Goal: Information Seeking & Learning: Learn about a topic

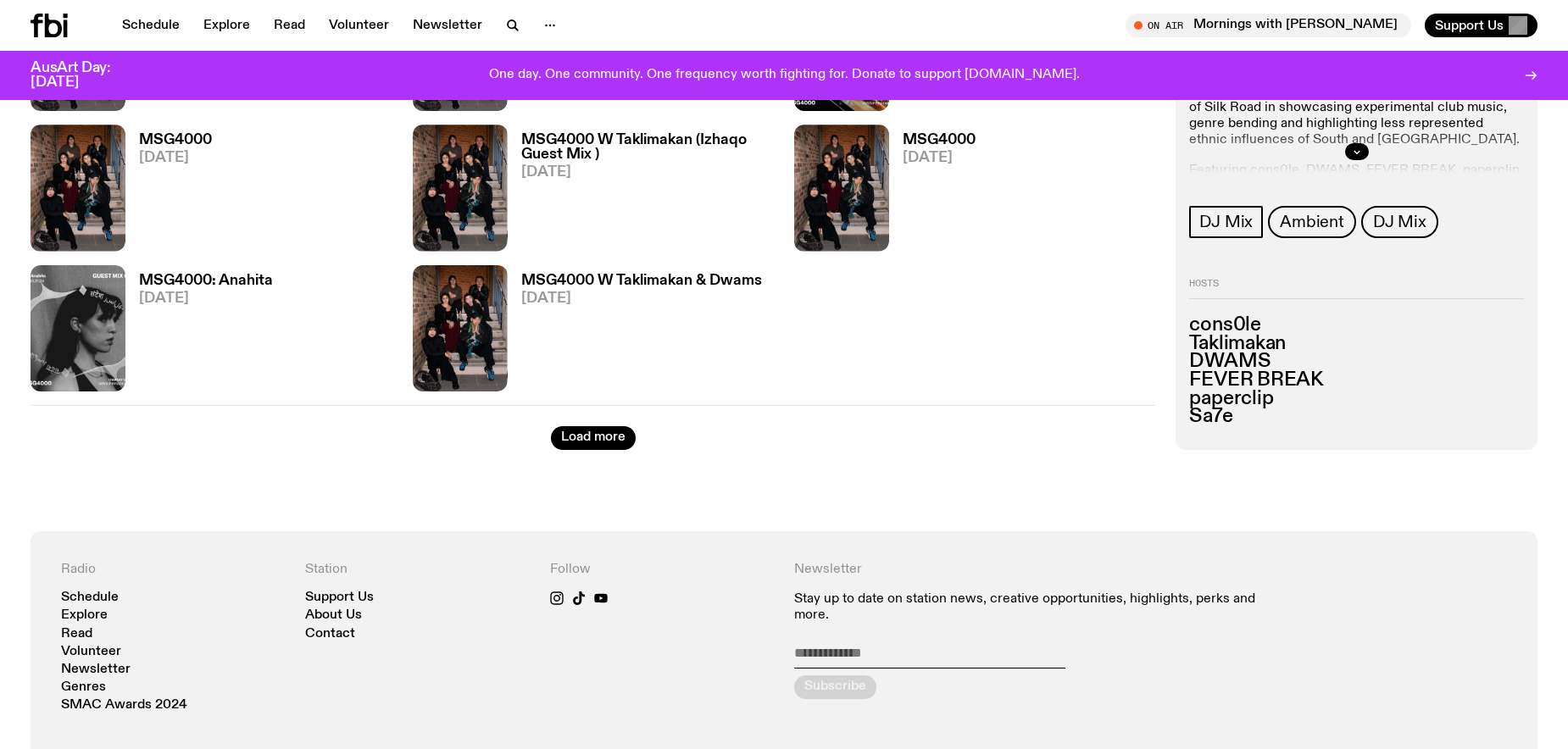
scroll to position [2305, 0]
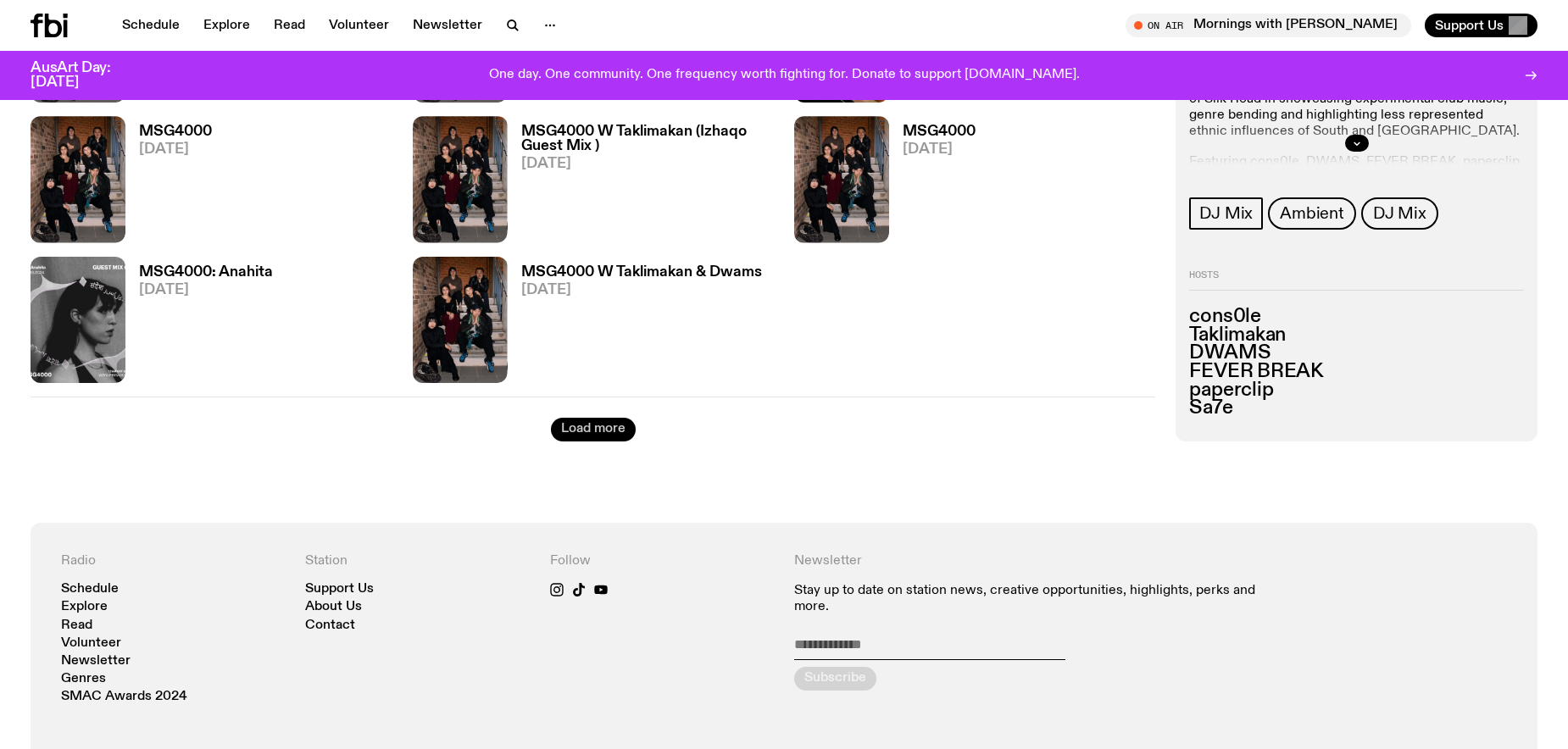
click at [610, 436] on button "Load more" at bounding box center [593, 429] width 84 height 24
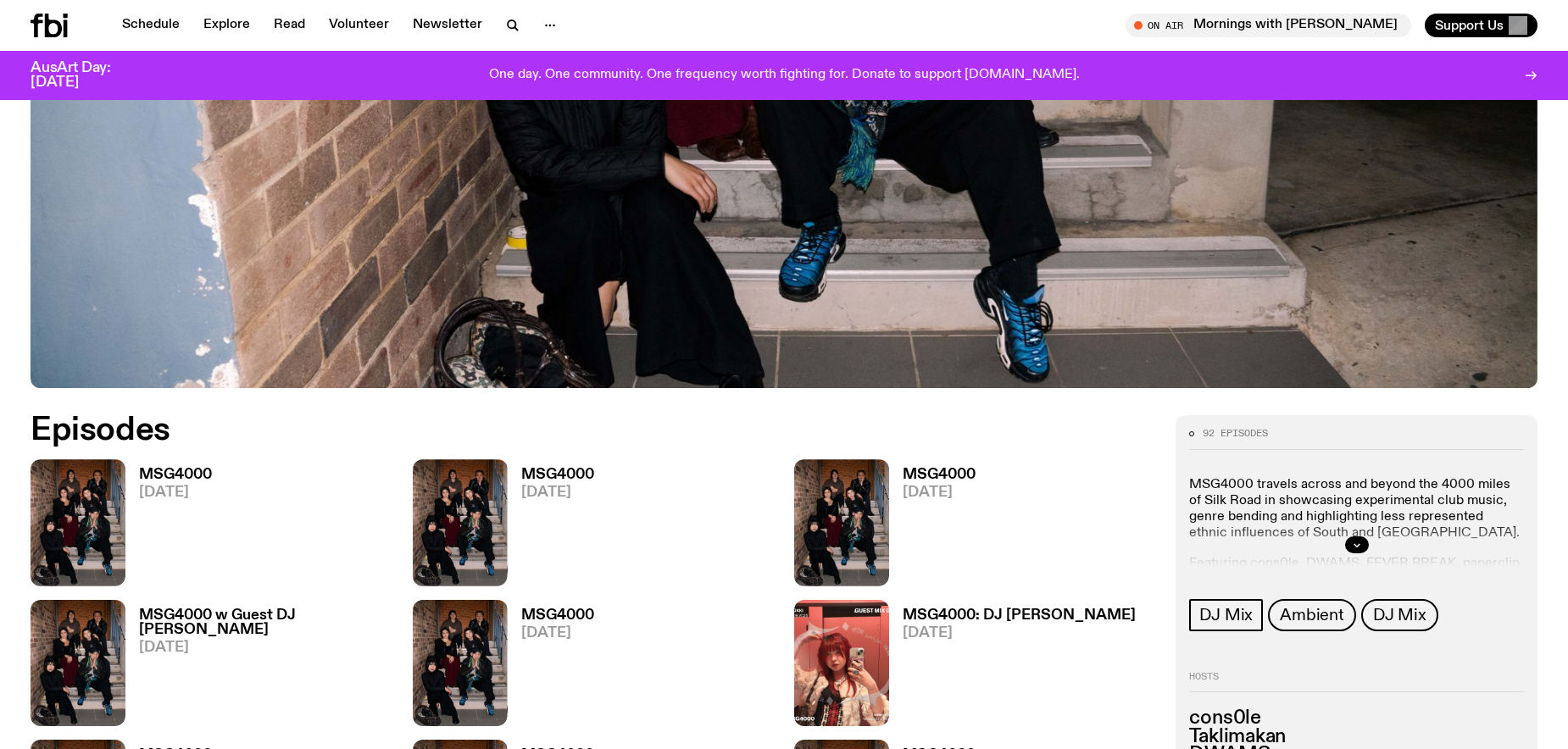
scroll to position [699, 0]
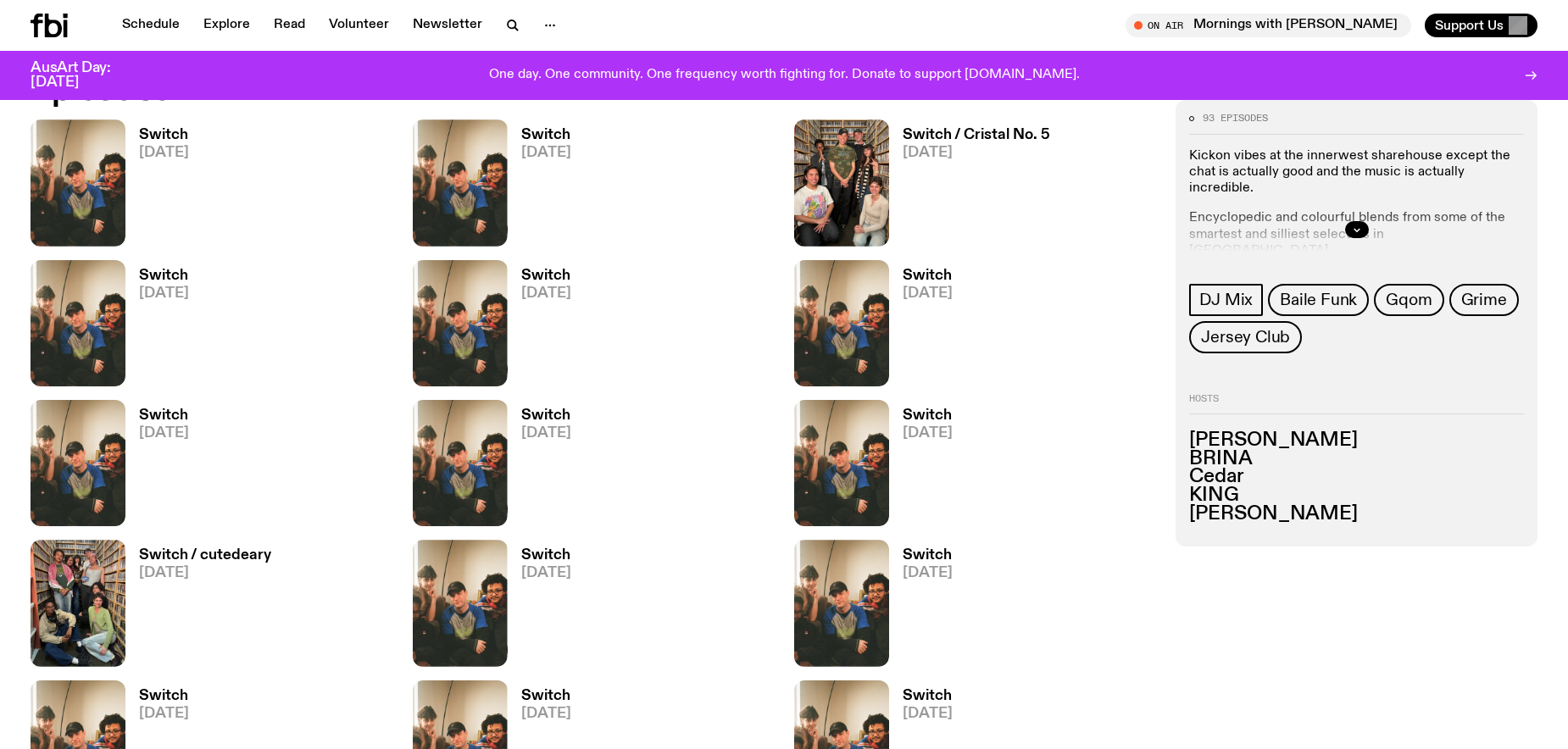
scroll to position [1036, 0]
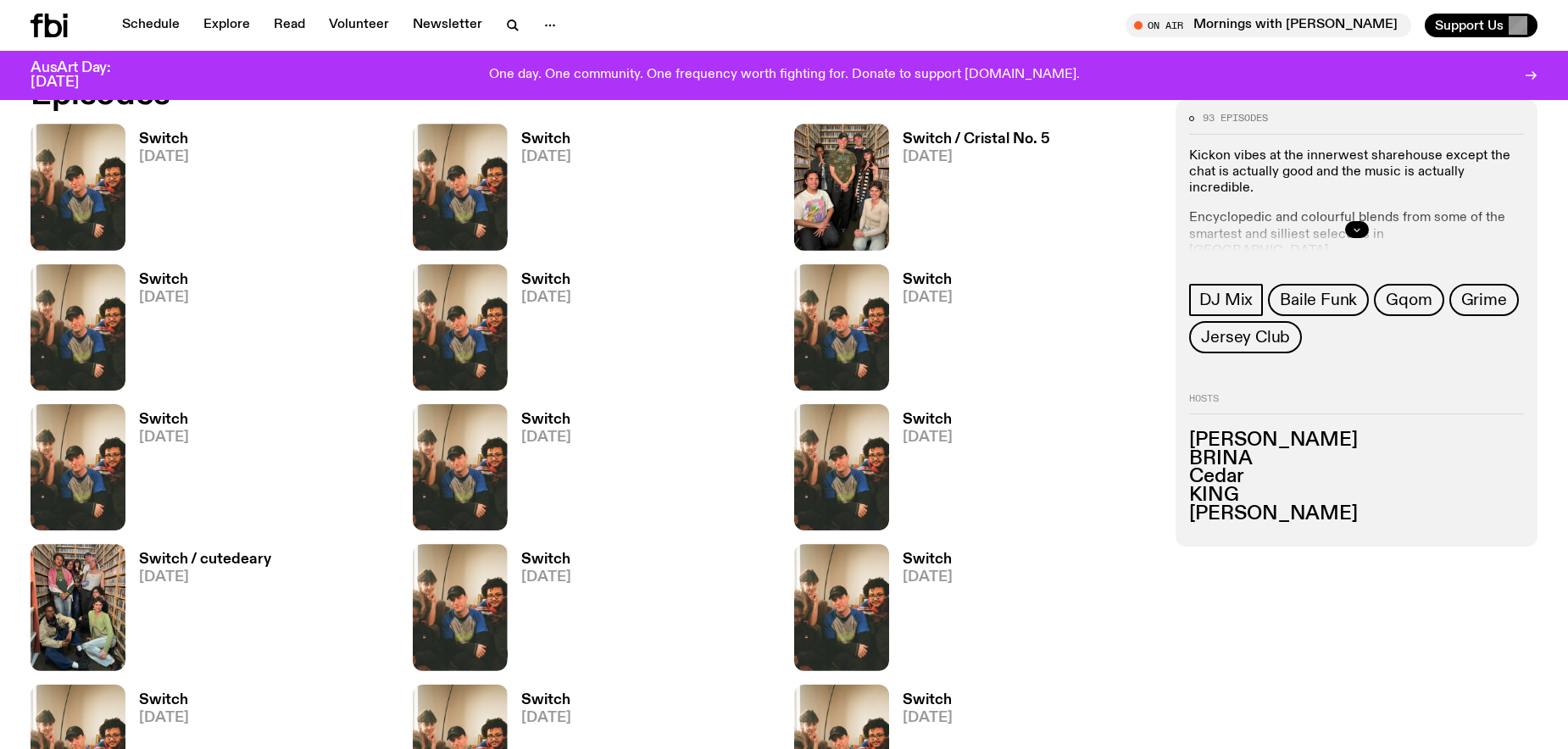
click at [1354, 225] on icon "button" at bounding box center [1356, 229] width 10 height 10
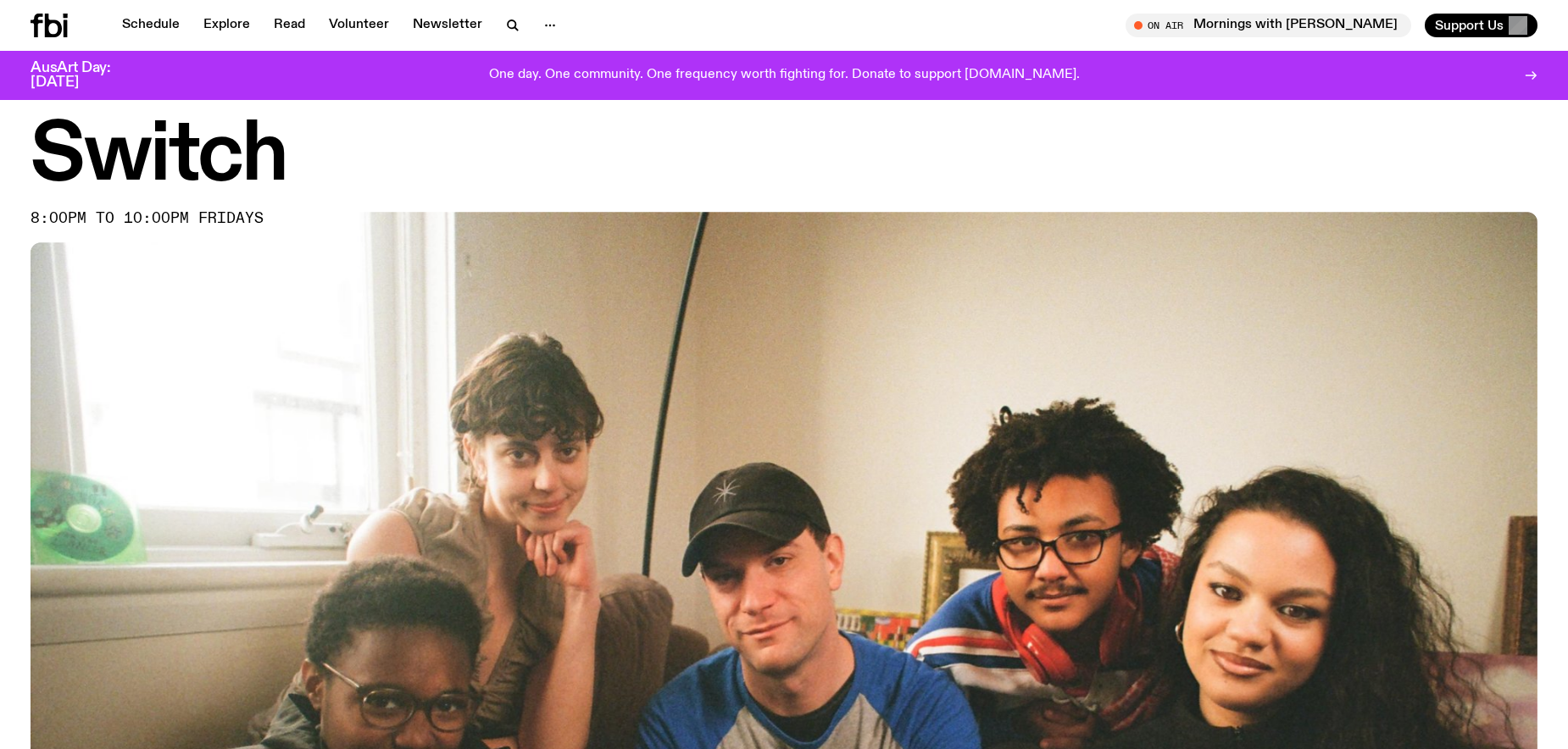
scroll to position [0, 0]
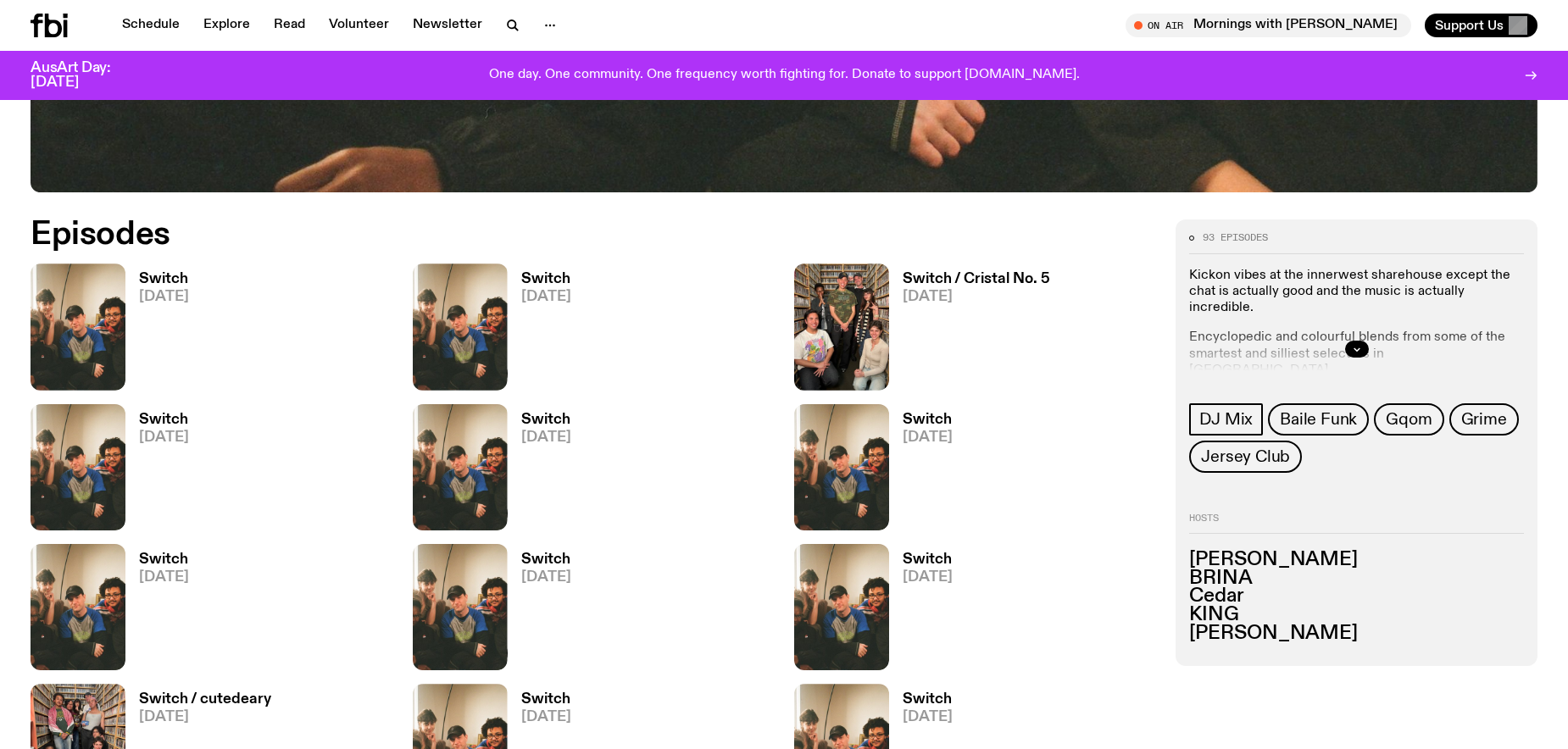
scroll to position [897, 0]
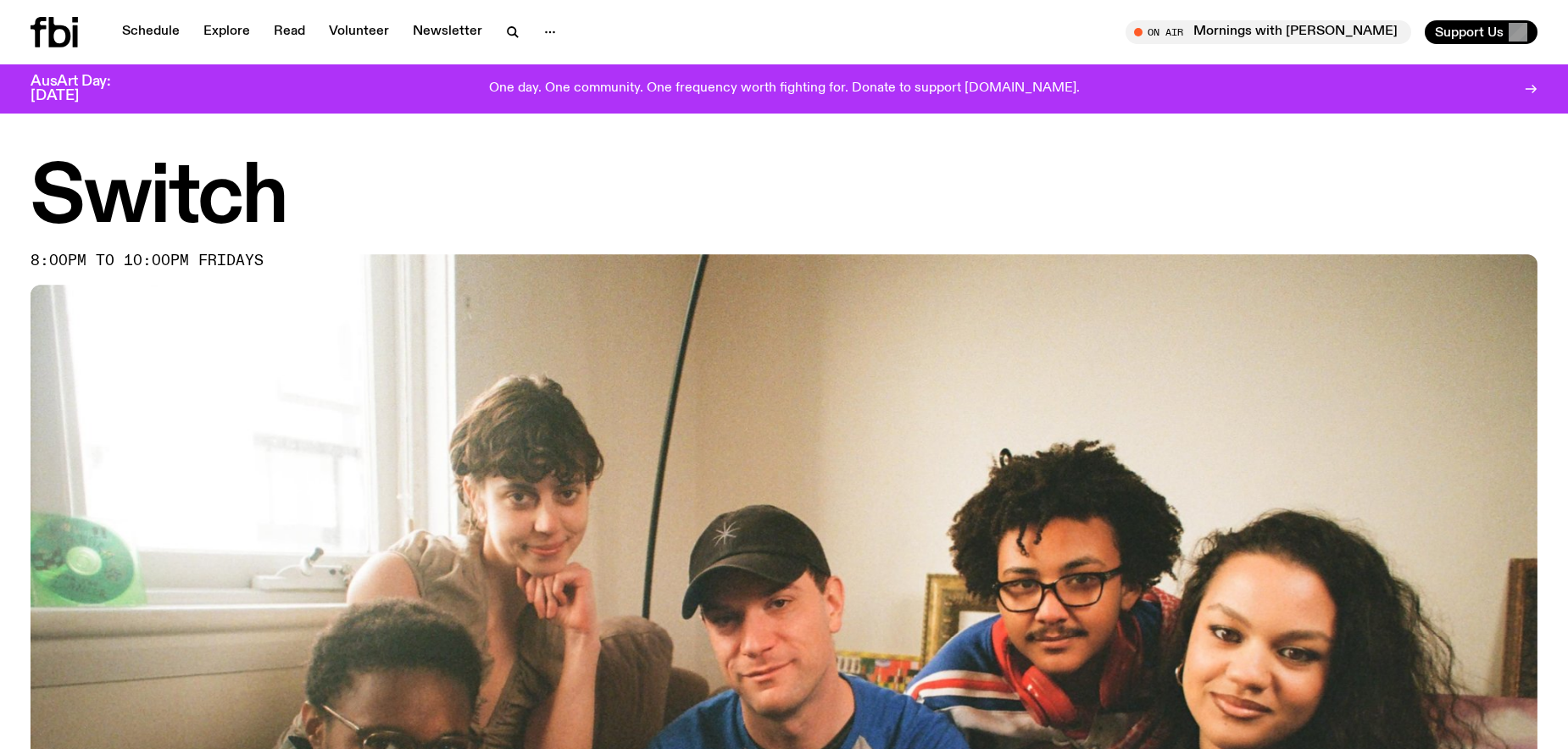
click at [93, 88] on h3 "AusArt Day: [DATE]" at bounding box center [84, 88] width 109 height 28
click at [78, 40] on div at bounding box center [71, 31] width 81 height 30
click at [163, 32] on link "Schedule" at bounding box center [151, 32] width 78 height 24
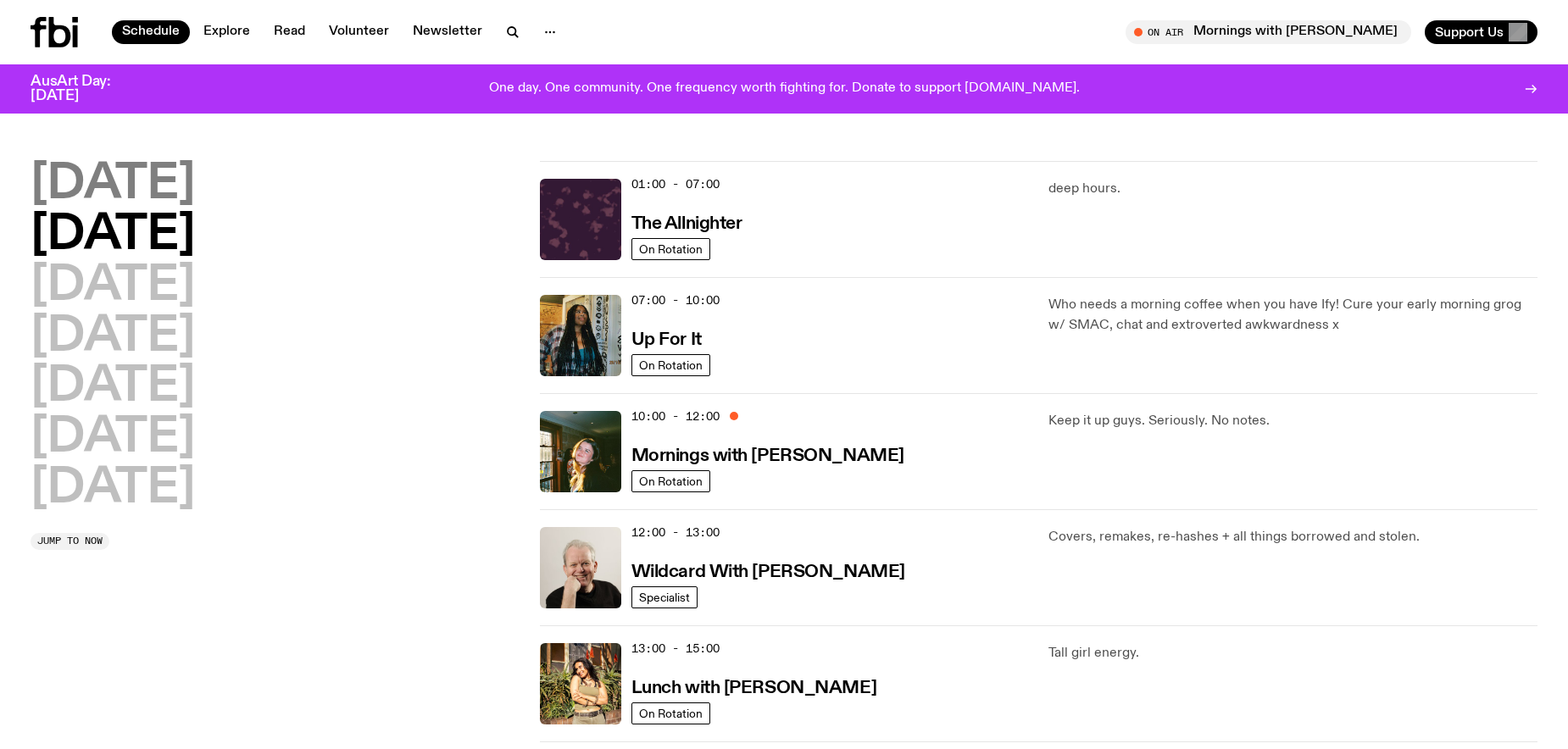
click at [166, 189] on h2 "Monday" at bounding box center [113, 184] width 165 height 47
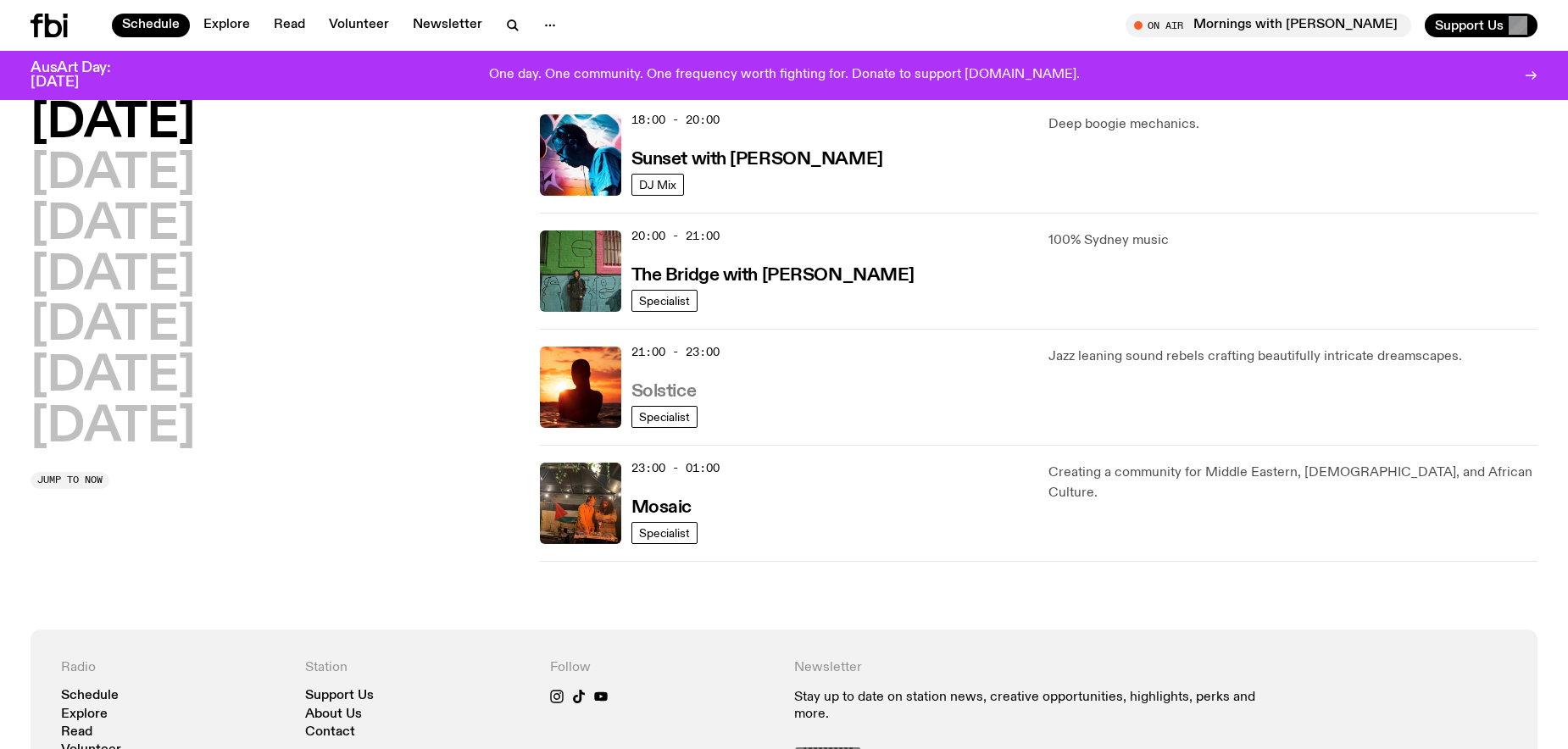
scroll to position [749, 0]
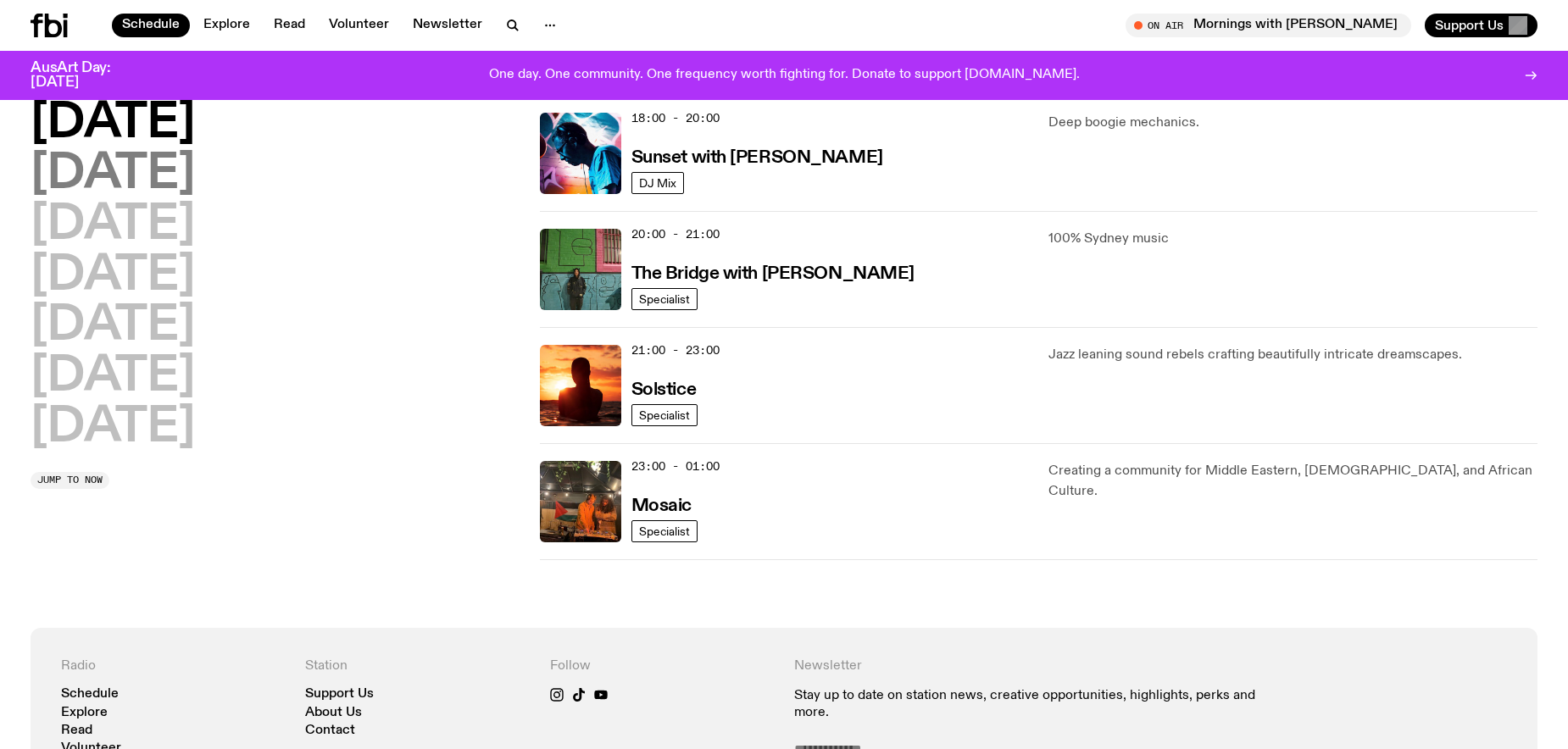
click at [140, 178] on h2 "Tuesday" at bounding box center [113, 175] width 165 height 47
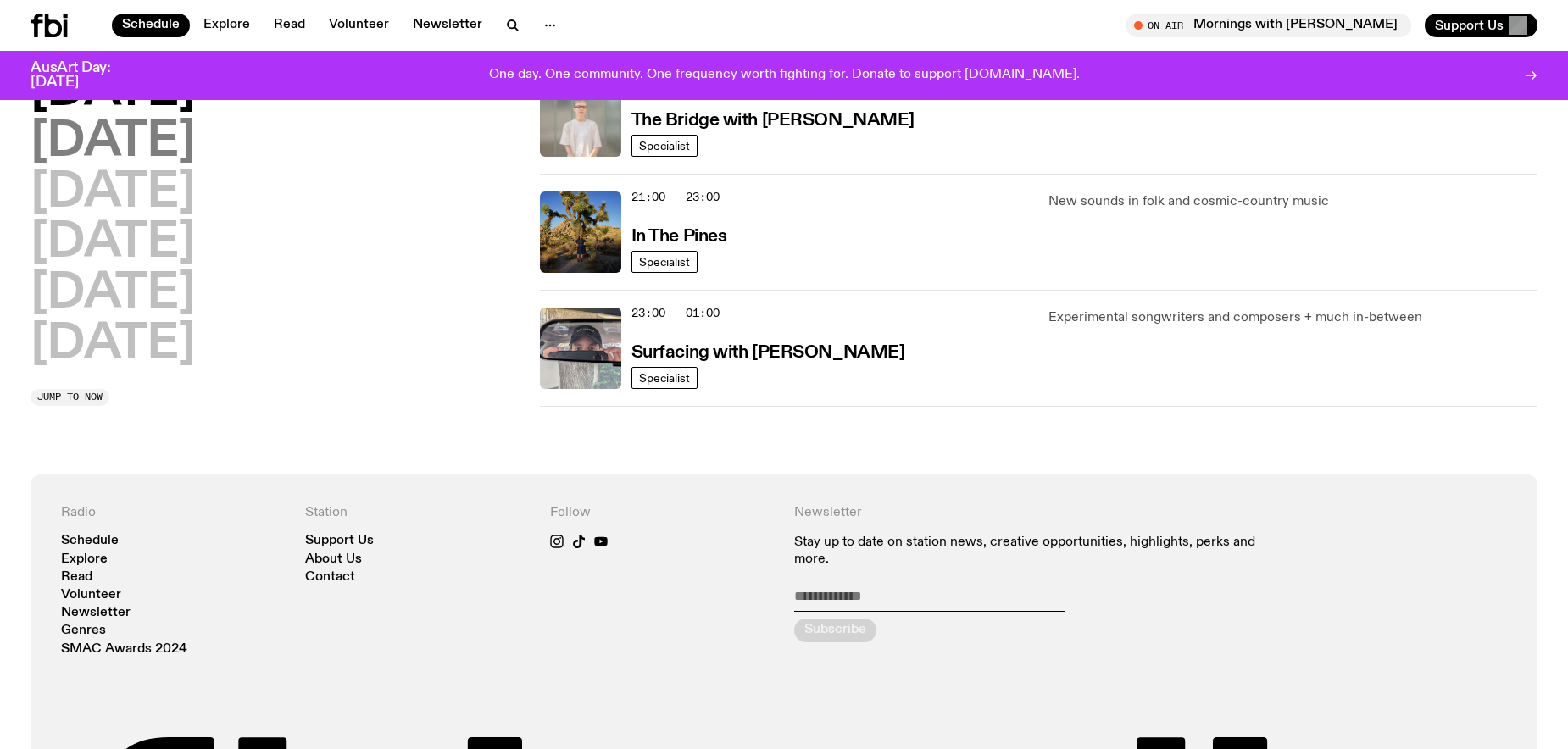
click at [185, 131] on h2 "Wednesday" at bounding box center [113, 142] width 165 height 47
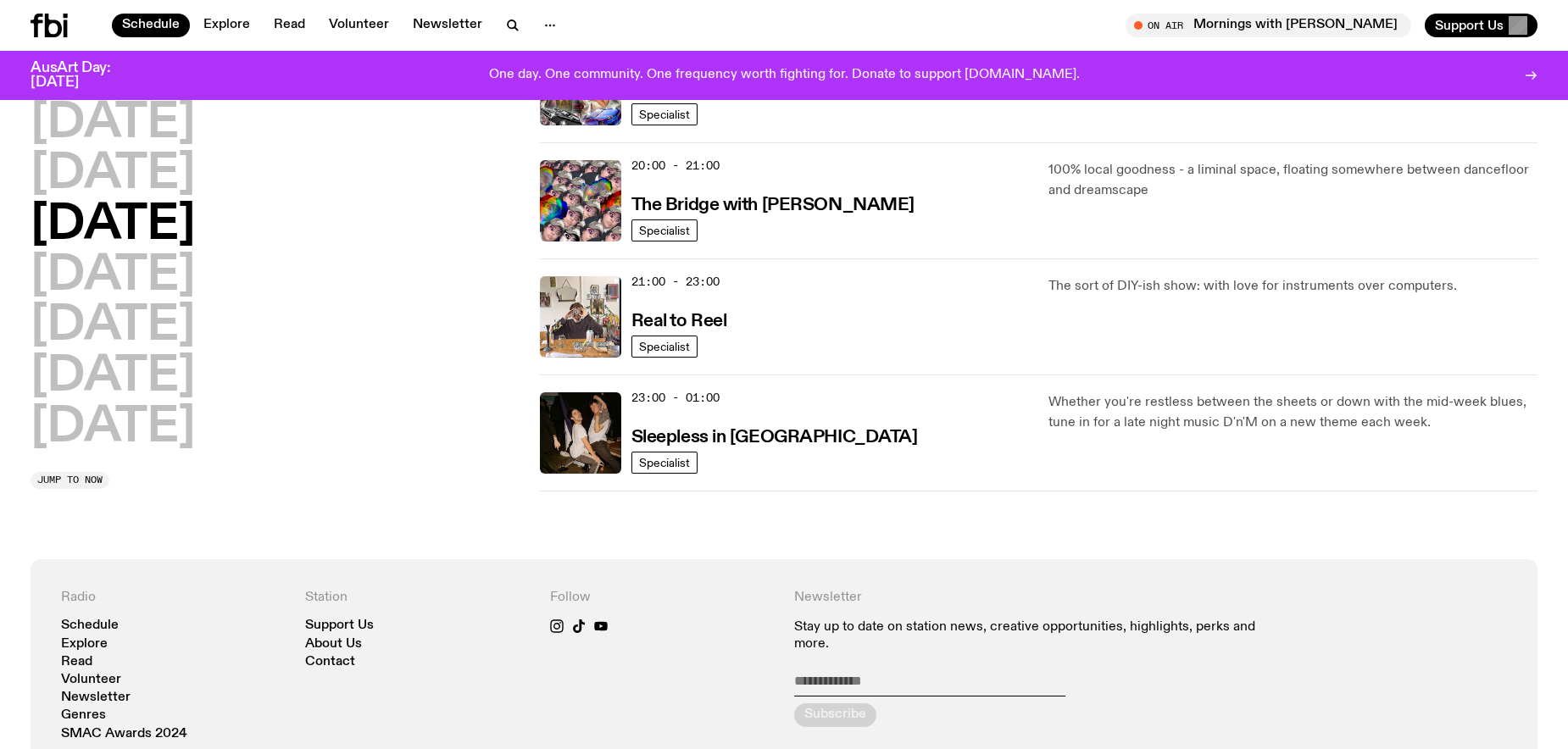
scroll to position [822, 0]
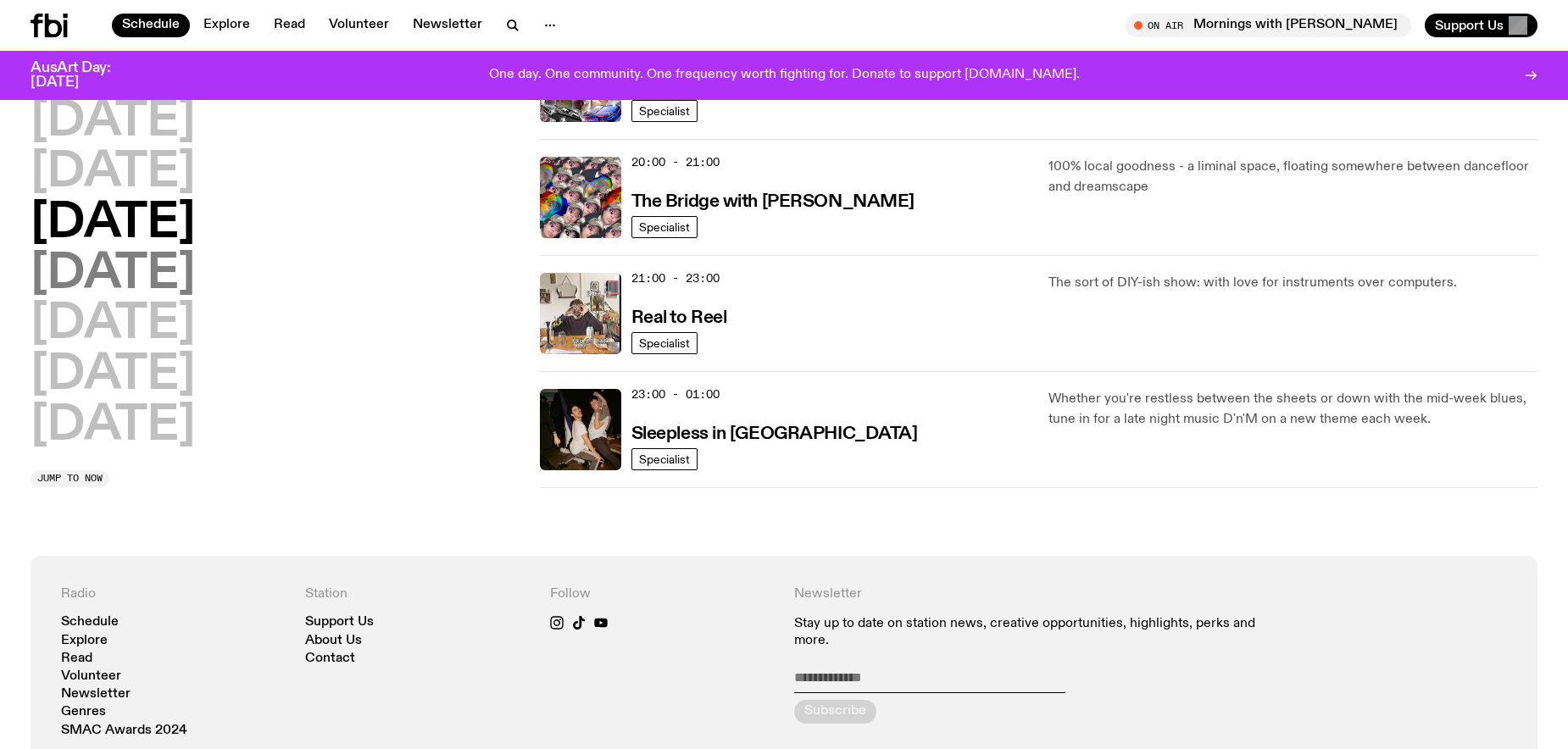
click at [195, 278] on h2 "Thursday" at bounding box center [113, 275] width 165 height 47
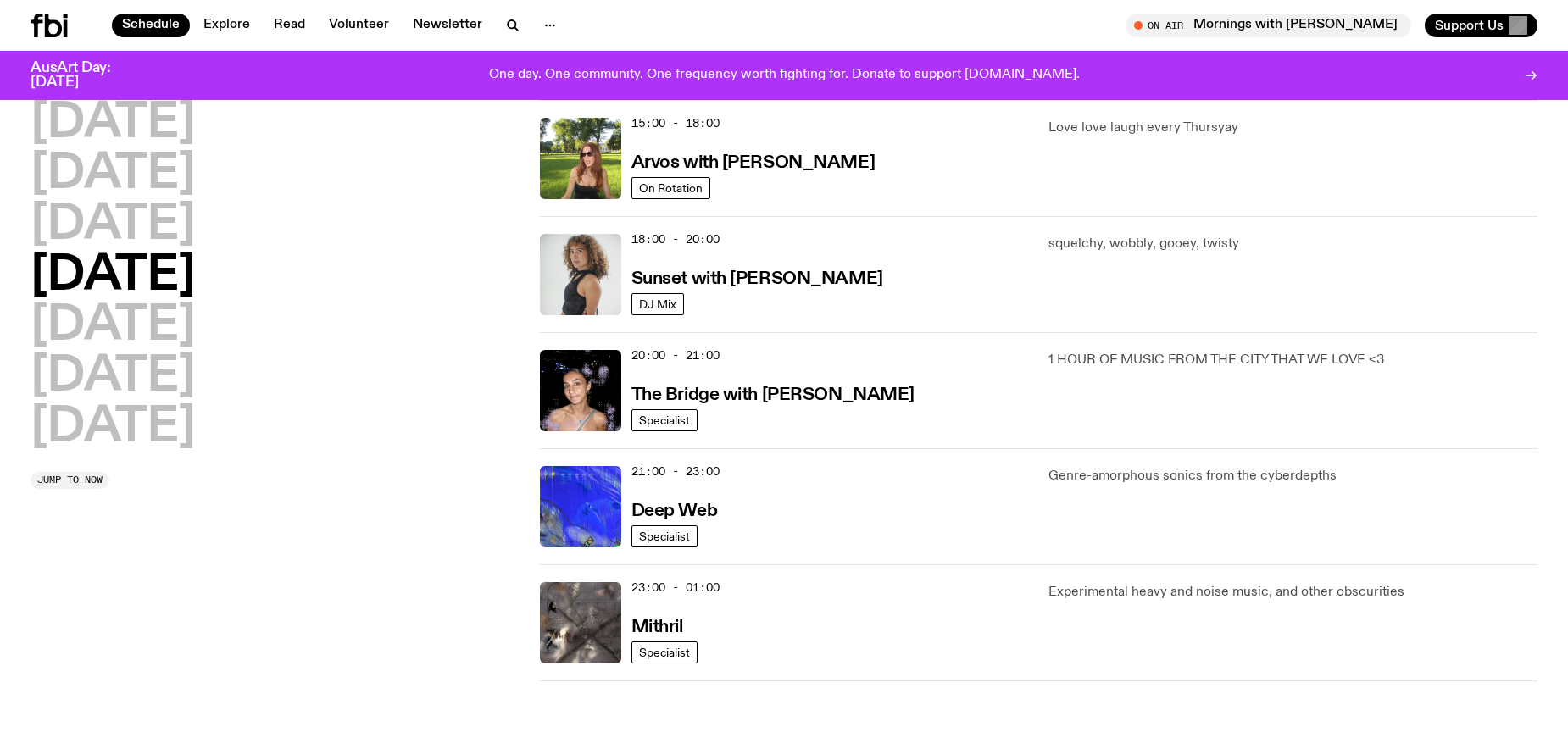
scroll to position [629, 0]
click at [140, 326] on h2 "Friday" at bounding box center [113, 326] width 165 height 47
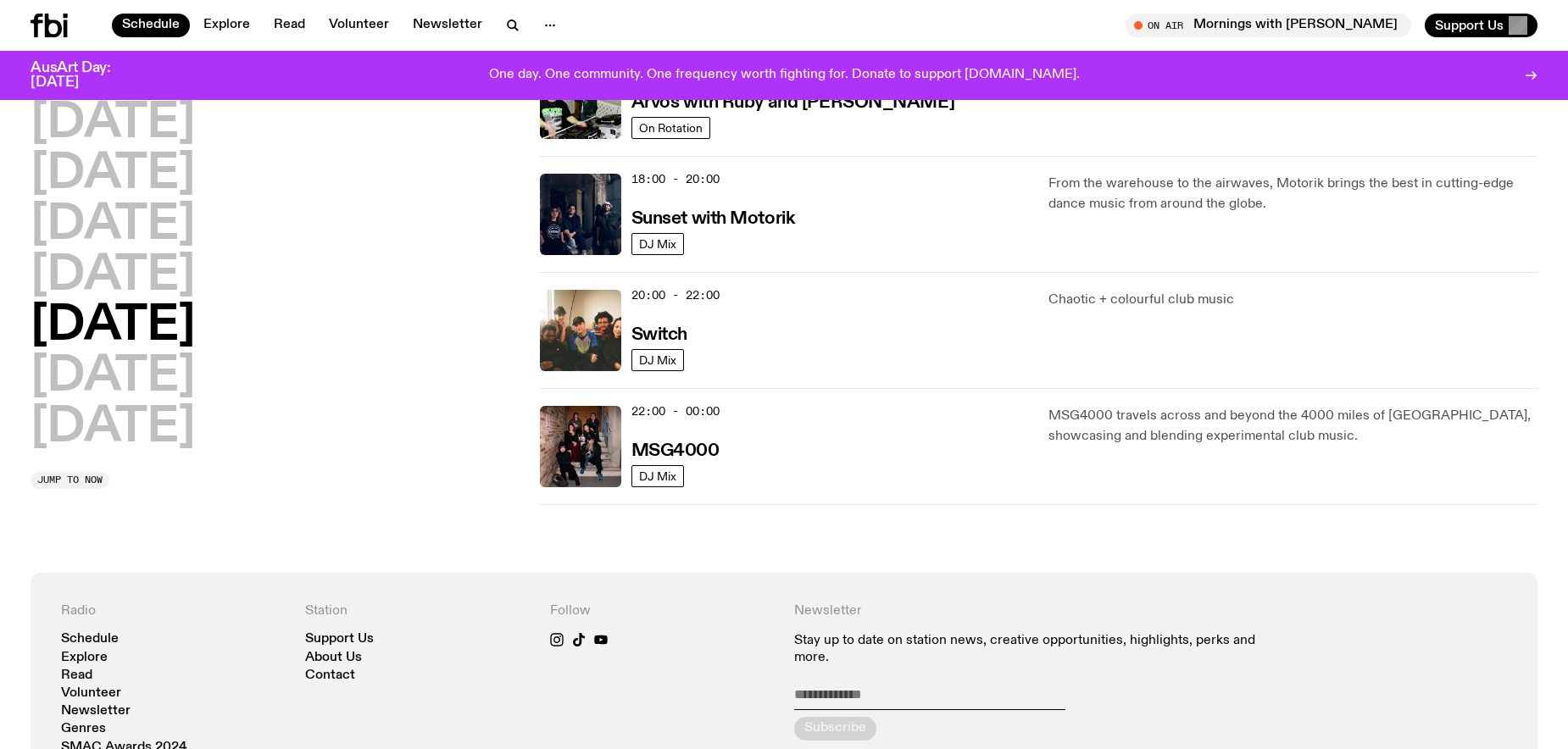
scroll to position [690, 0]
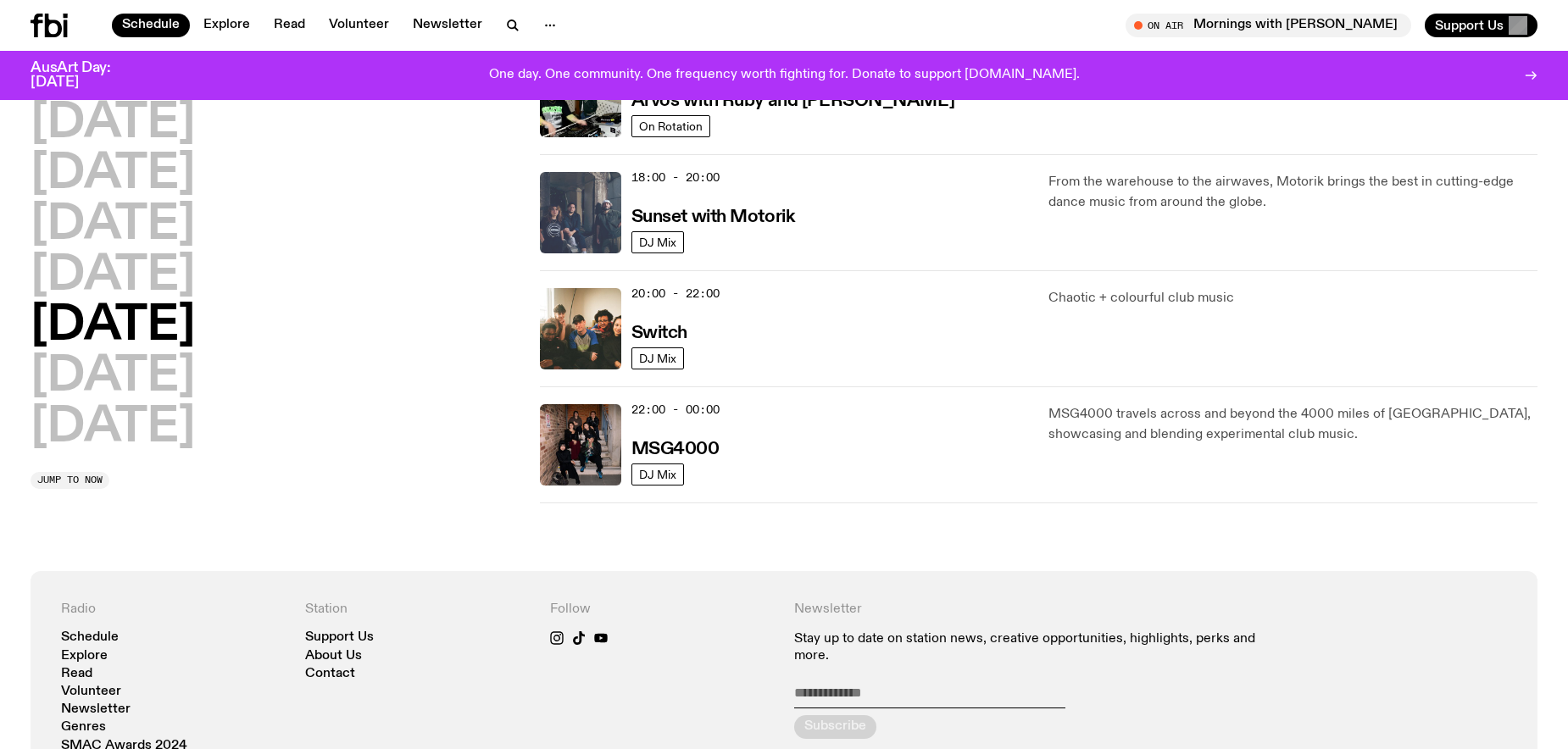
click at [579, 208] on img at bounding box center [580, 213] width 81 height 81
click at [180, 384] on h2 "Saturday" at bounding box center [113, 377] width 165 height 47
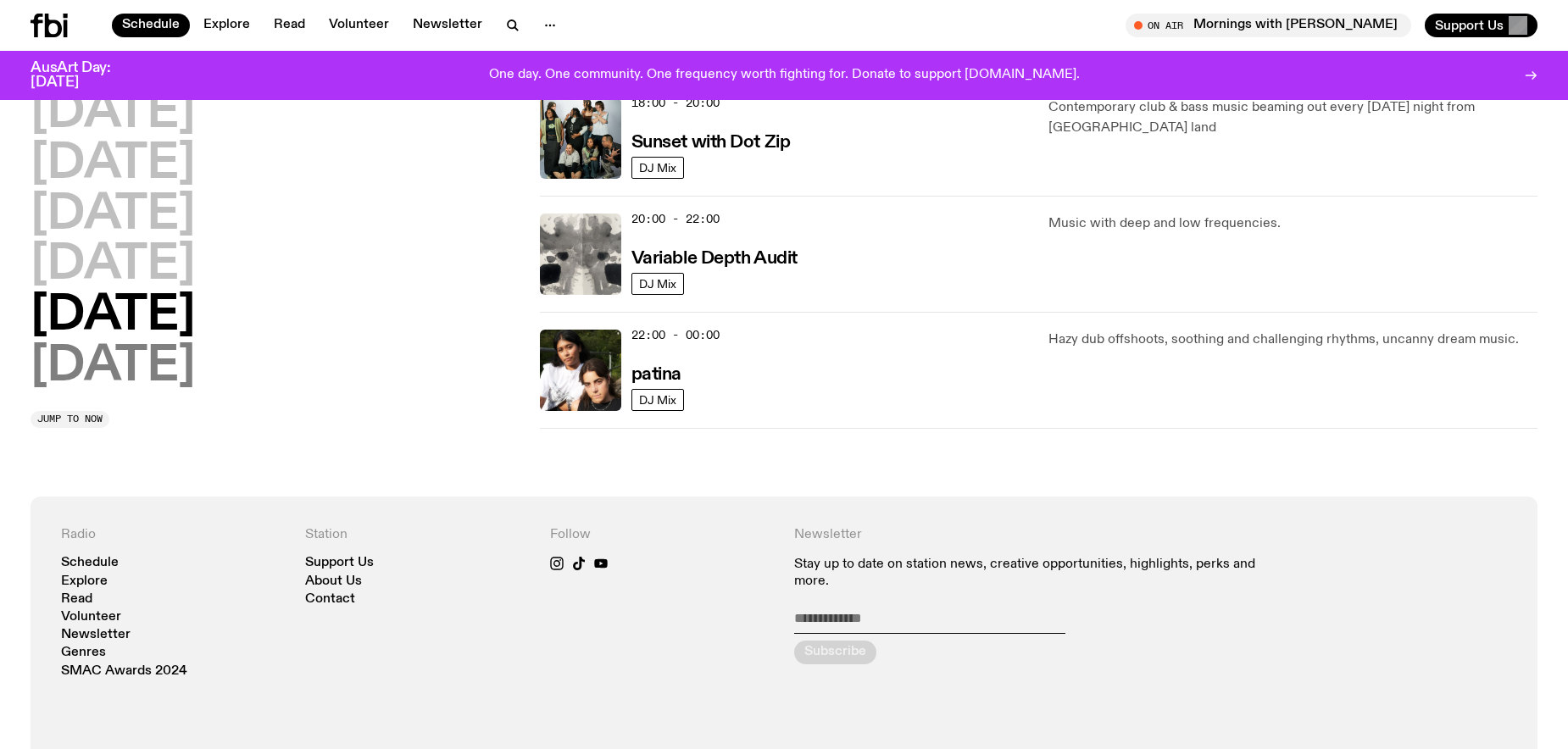
click at [160, 364] on h2 "Sunday" at bounding box center [113, 367] width 165 height 47
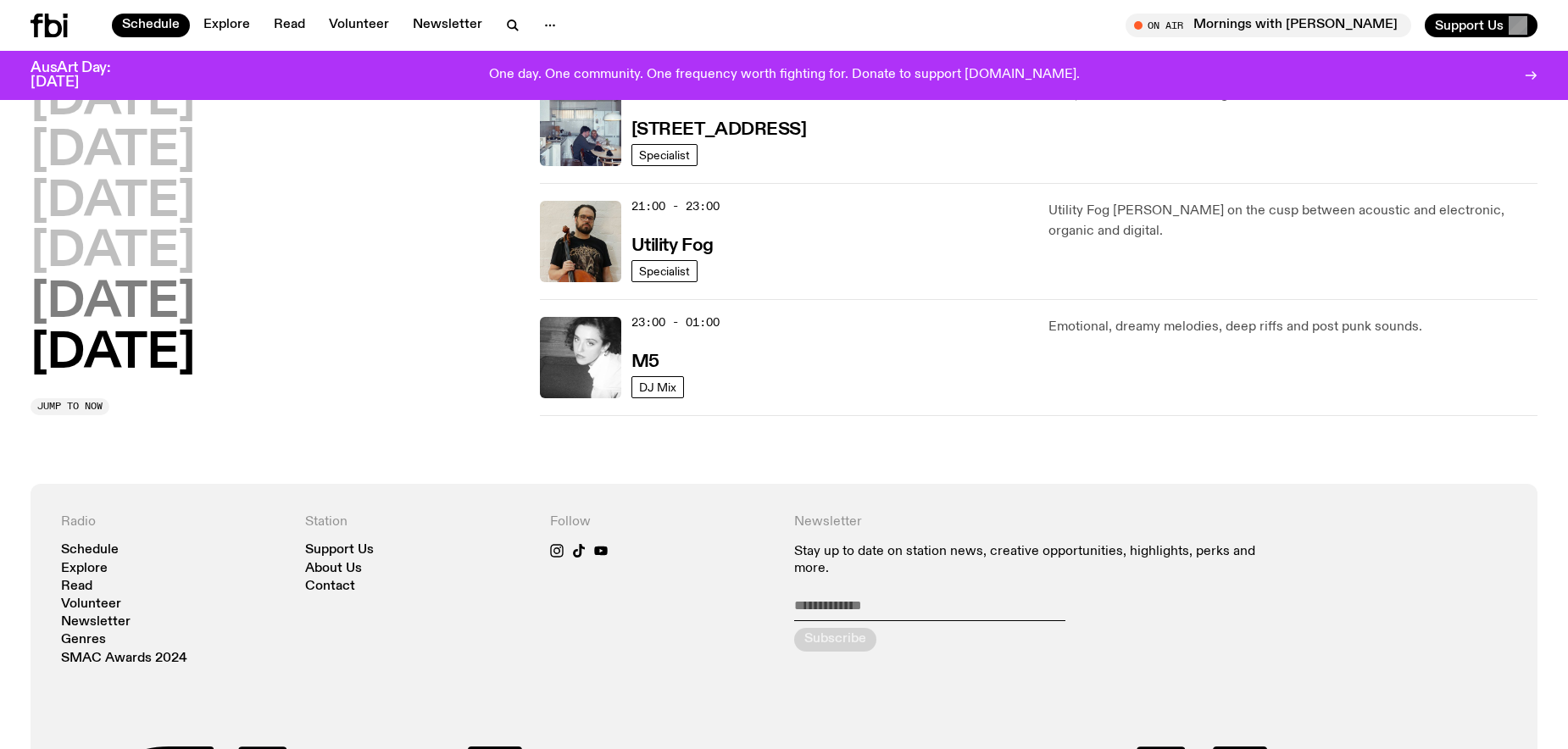
click at [104, 306] on h2 "Saturday" at bounding box center [113, 303] width 165 height 47
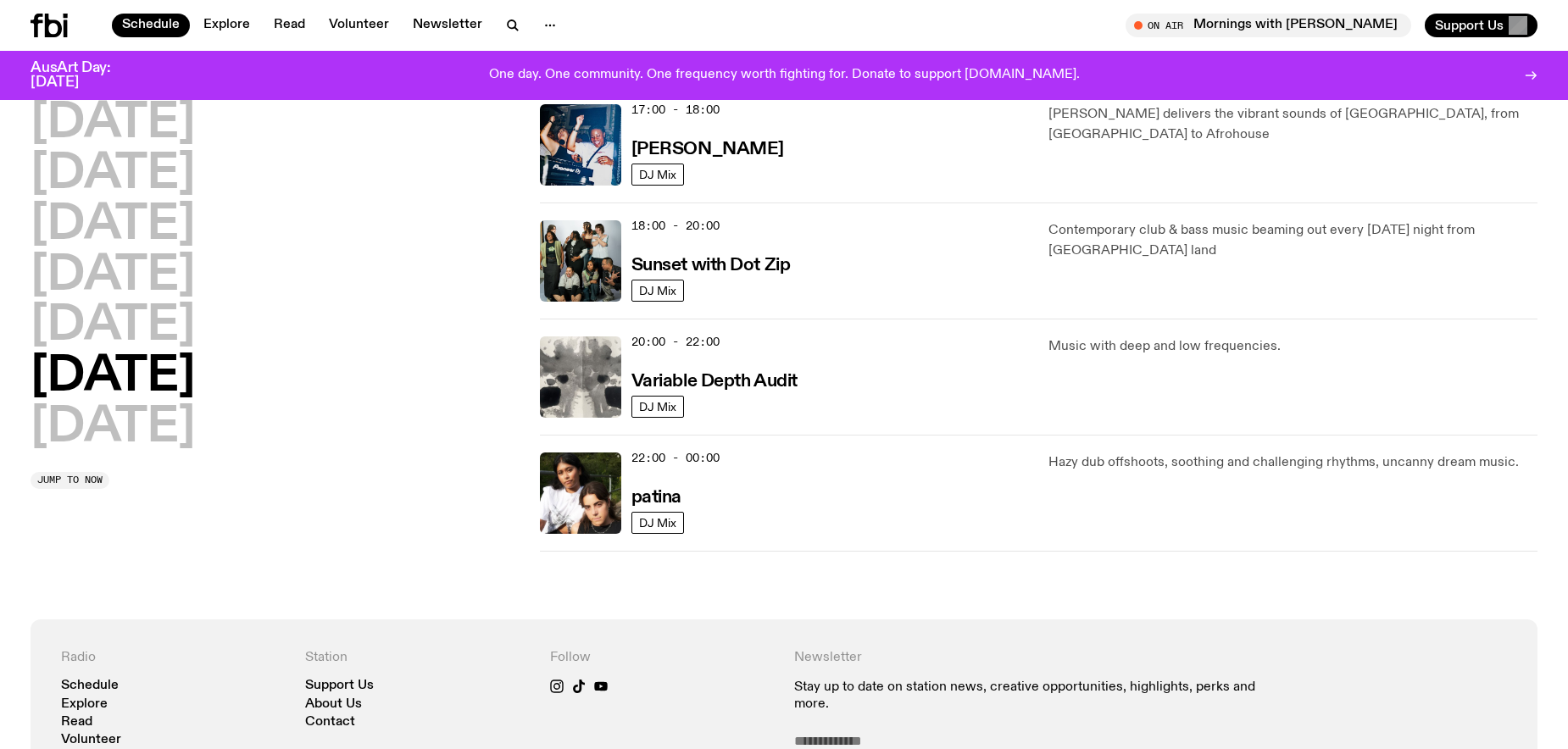
scroll to position [992, 0]
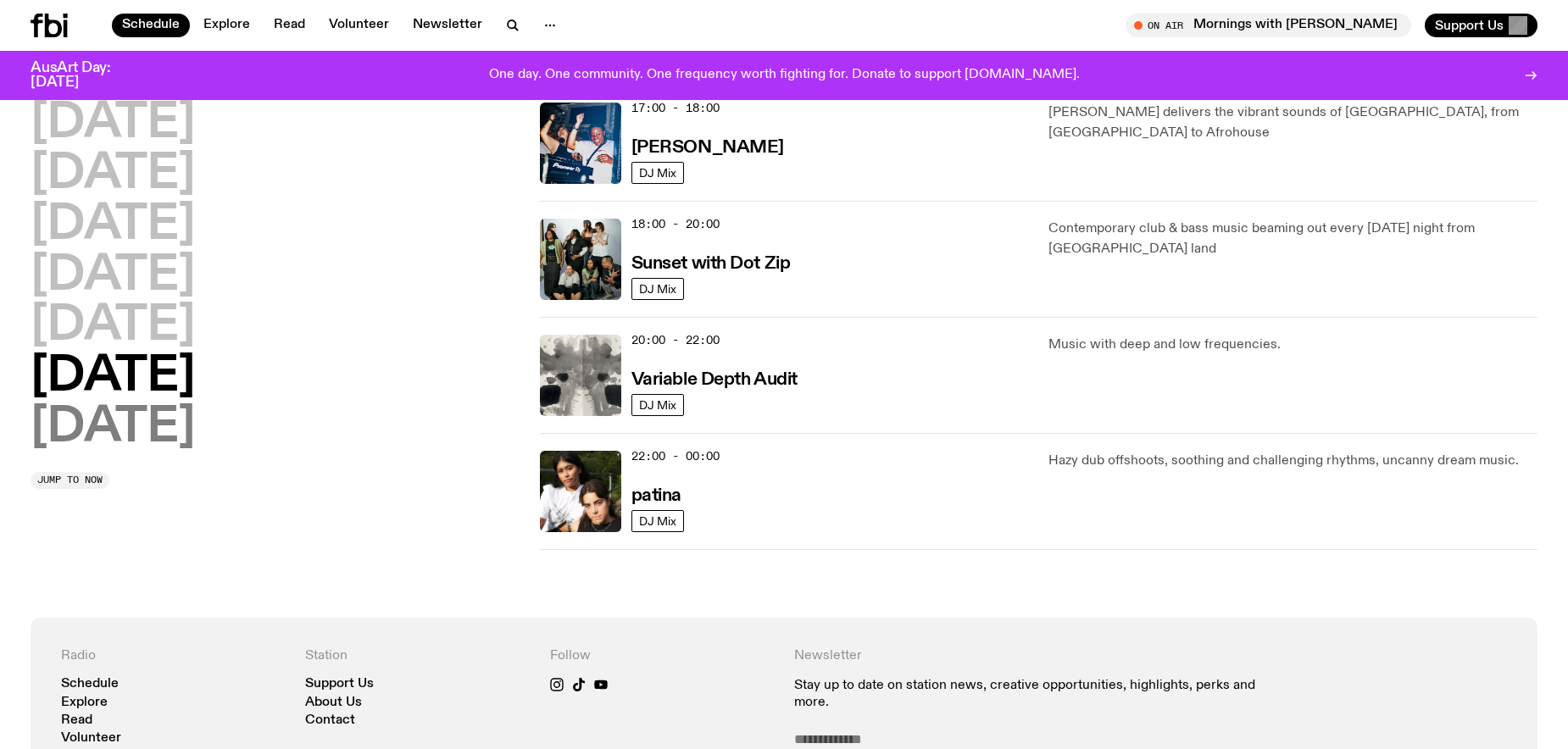
click at [92, 432] on h2 "Sunday" at bounding box center [113, 427] width 165 height 47
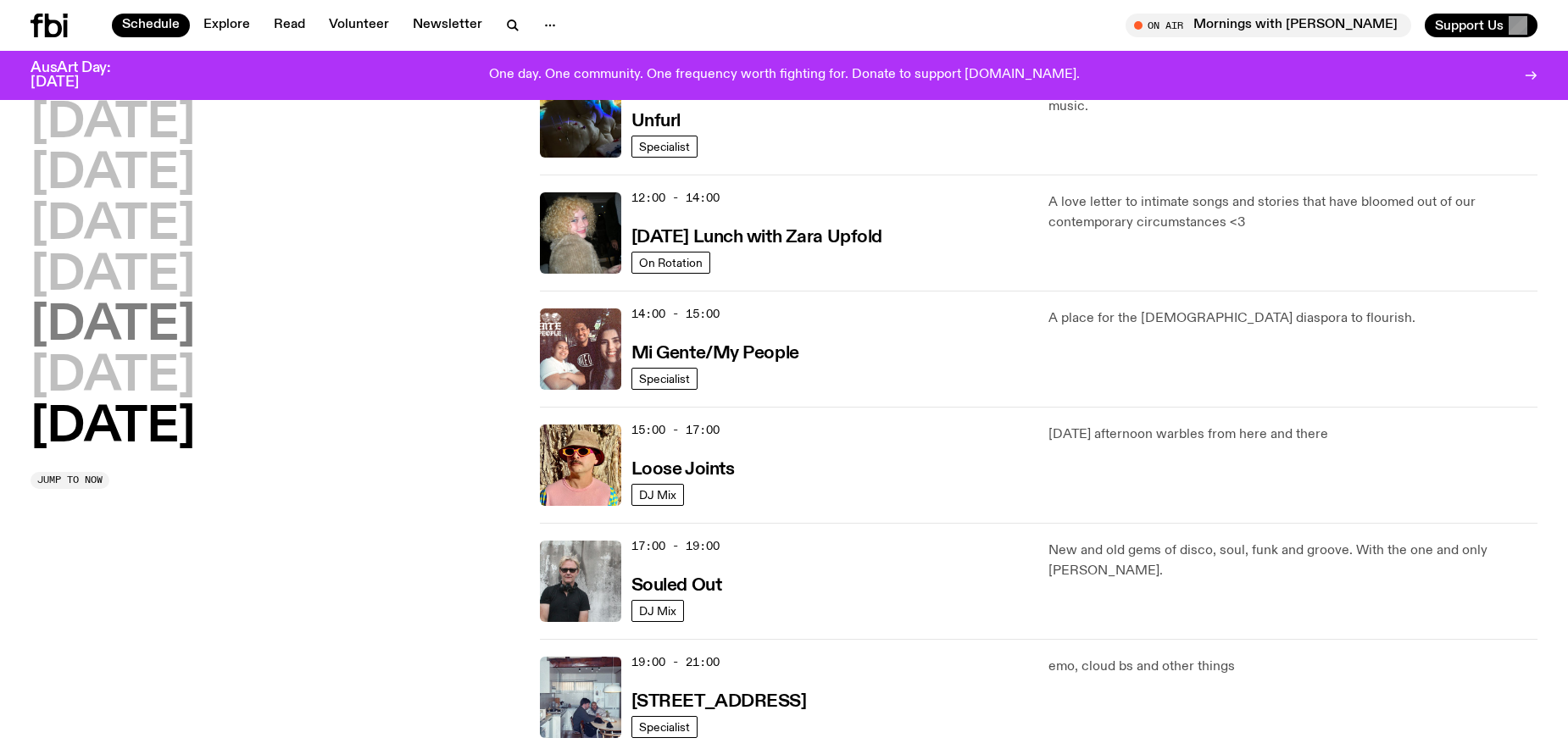
click at [106, 333] on h2 "Friday" at bounding box center [113, 326] width 165 height 47
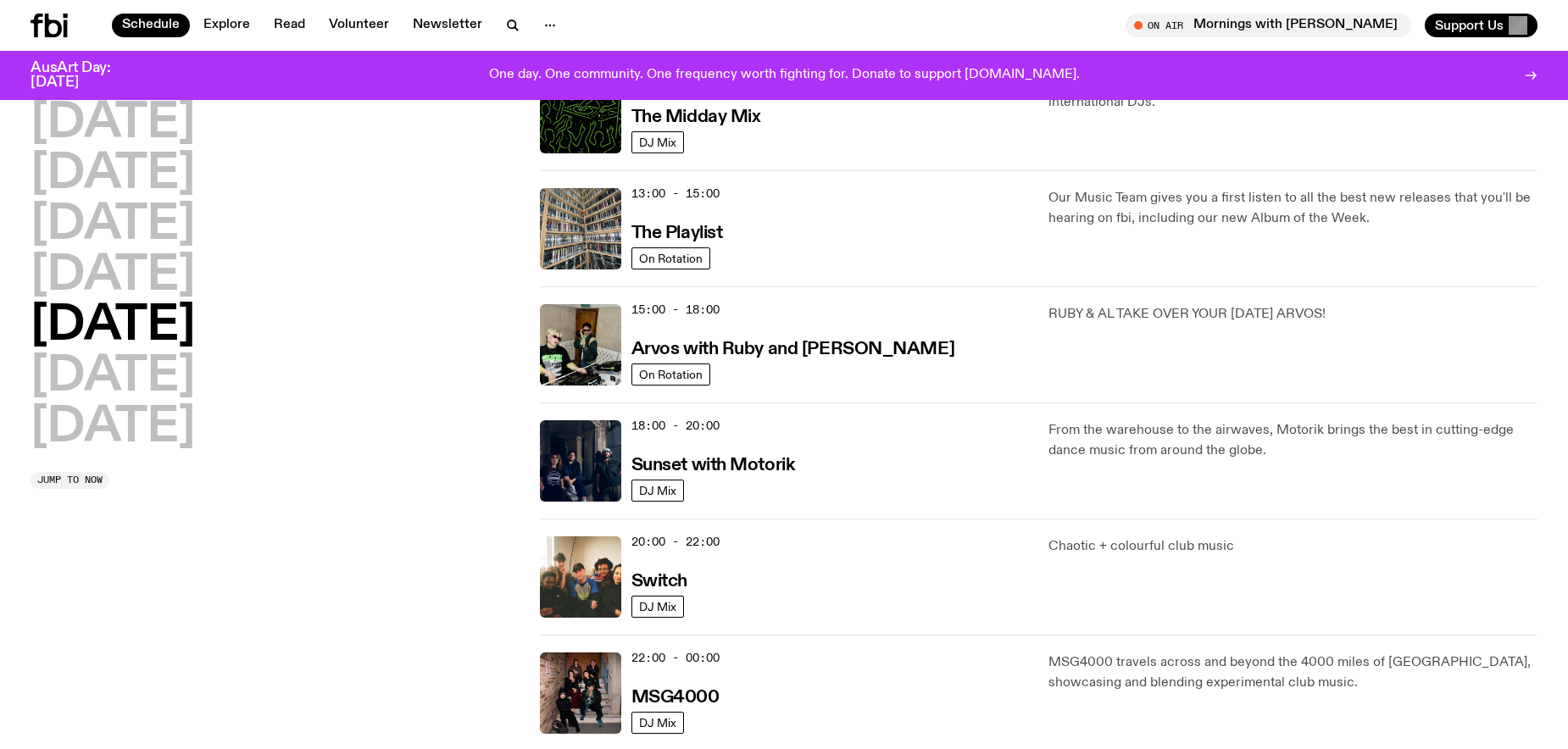
scroll to position [448, 0]
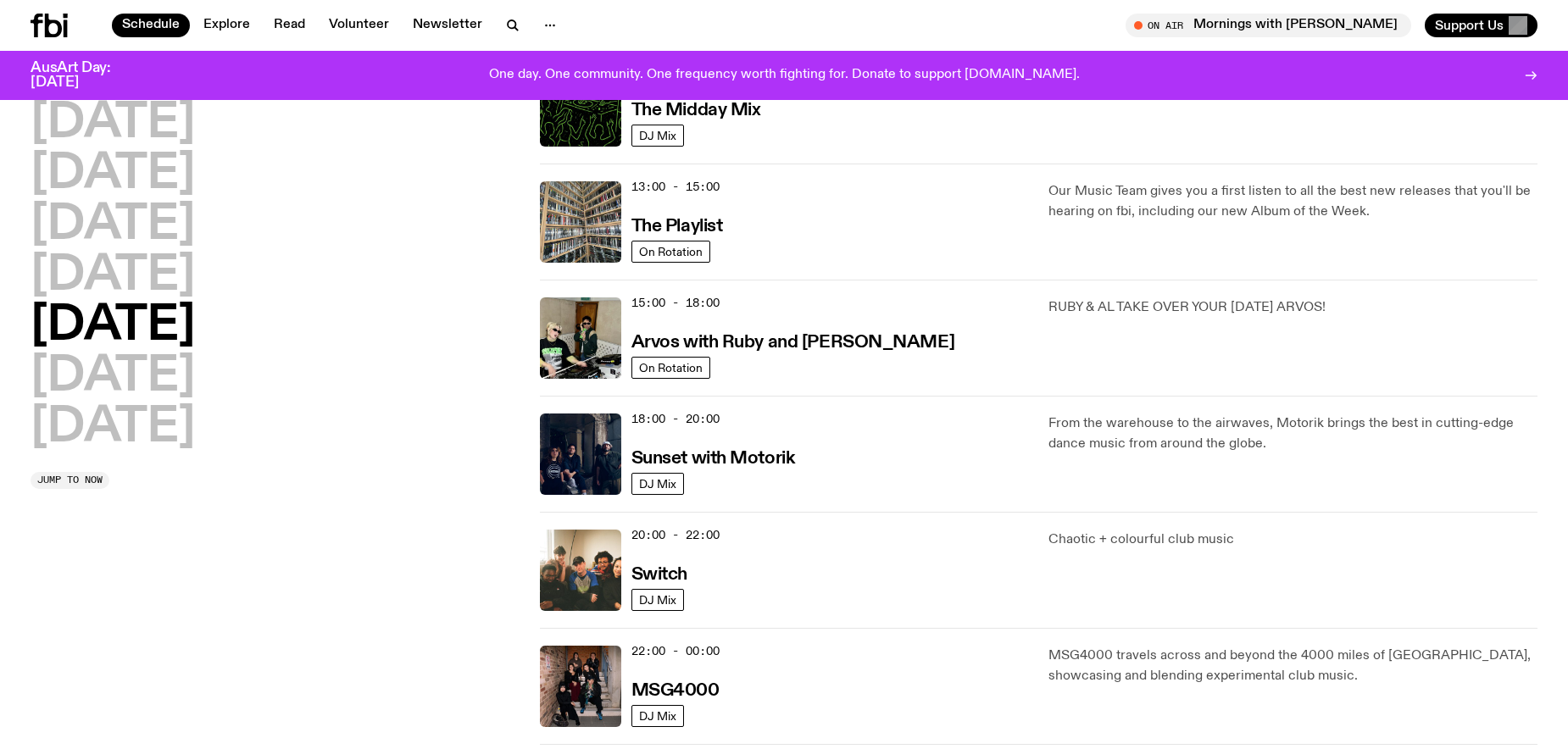
drag, startPoint x: 642, startPoint y: 531, endPoint x: 696, endPoint y: 536, distance: 54.2
click at [696, 536] on span "20:00 - 22:00" at bounding box center [675, 535] width 88 height 16
drag, startPoint x: 715, startPoint y: 535, endPoint x: 753, endPoint y: 535, distance: 38.0
click at [753, 535] on div "20:00 - 22:00 Switch" at bounding box center [830, 570] width 398 height 81
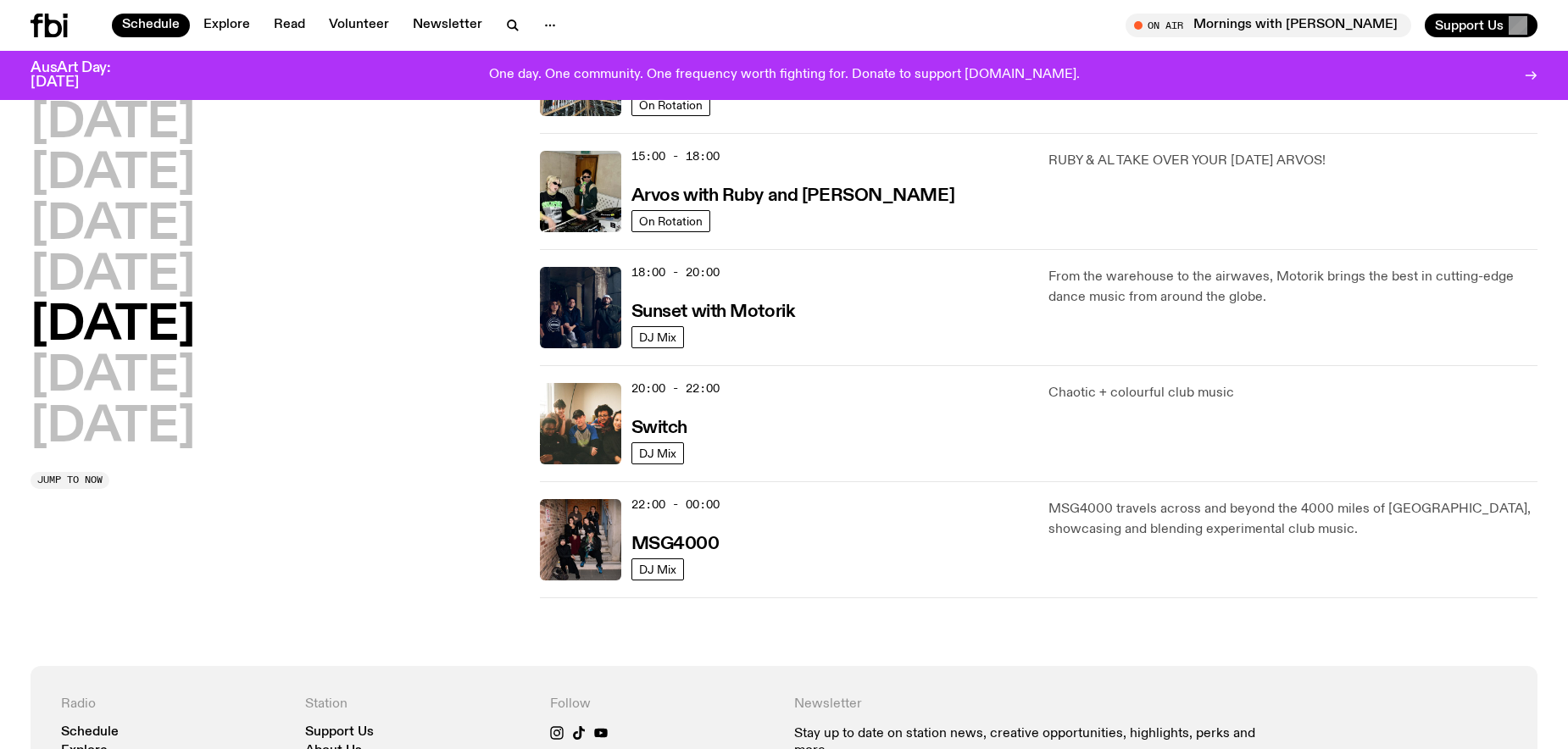
scroll to position [598, 0]
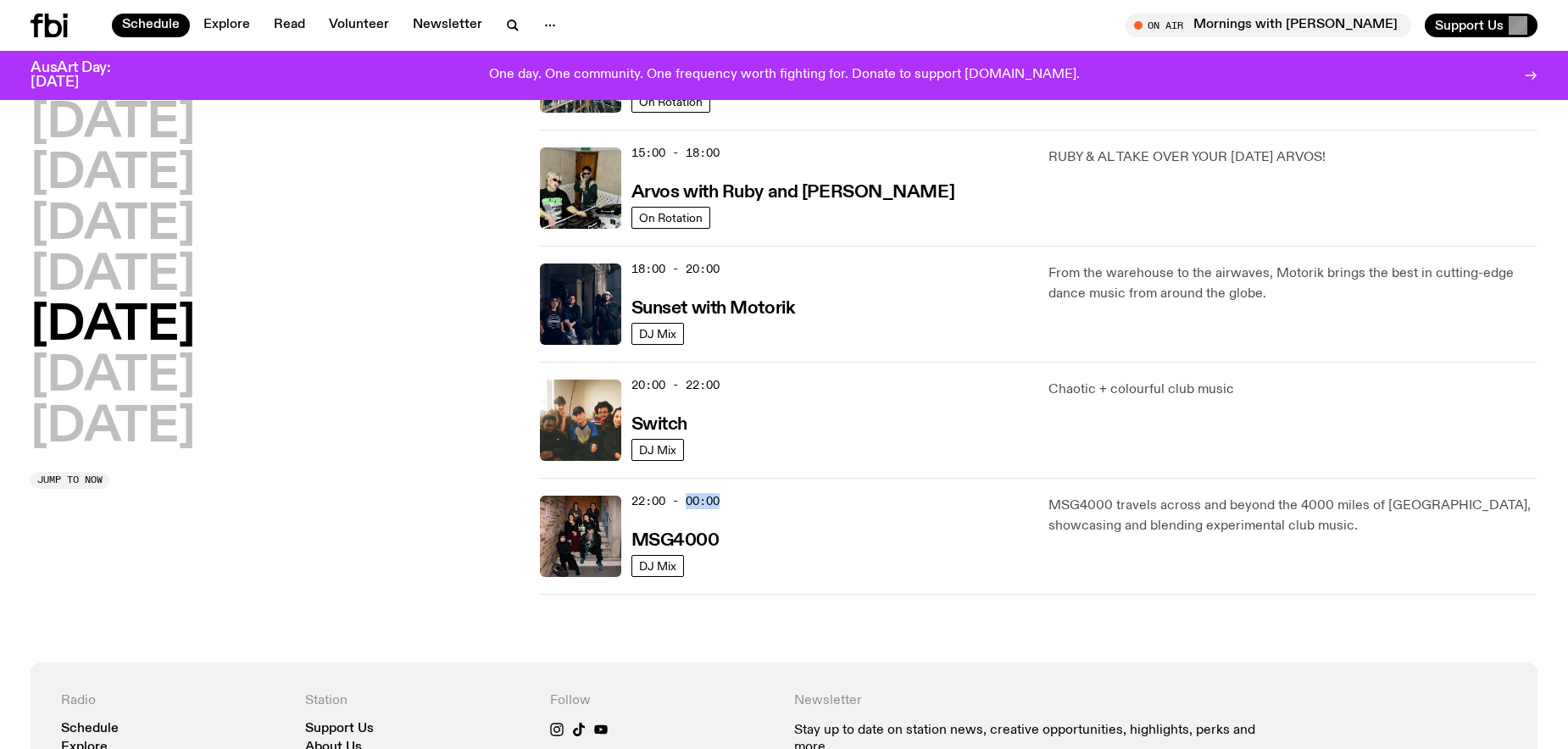
drag, startPoint x: 689, startPoint y: 500, endPoint x: 738, endPoint y: 499, distance: 49.0
click at [738, 499] on div "22:00 - 00:00 MSG4000" at bounding box center [830, 536] width 398 height 81
drag, startPoint x: 663, startPoint y: 384, endPoint x: 625, endPoint y: 385, distance: 38.0
click at [625, 385] on div "20:00 - 22:00 Switch DJ Mix" at bounding box center [784, 420] width 489 height 81
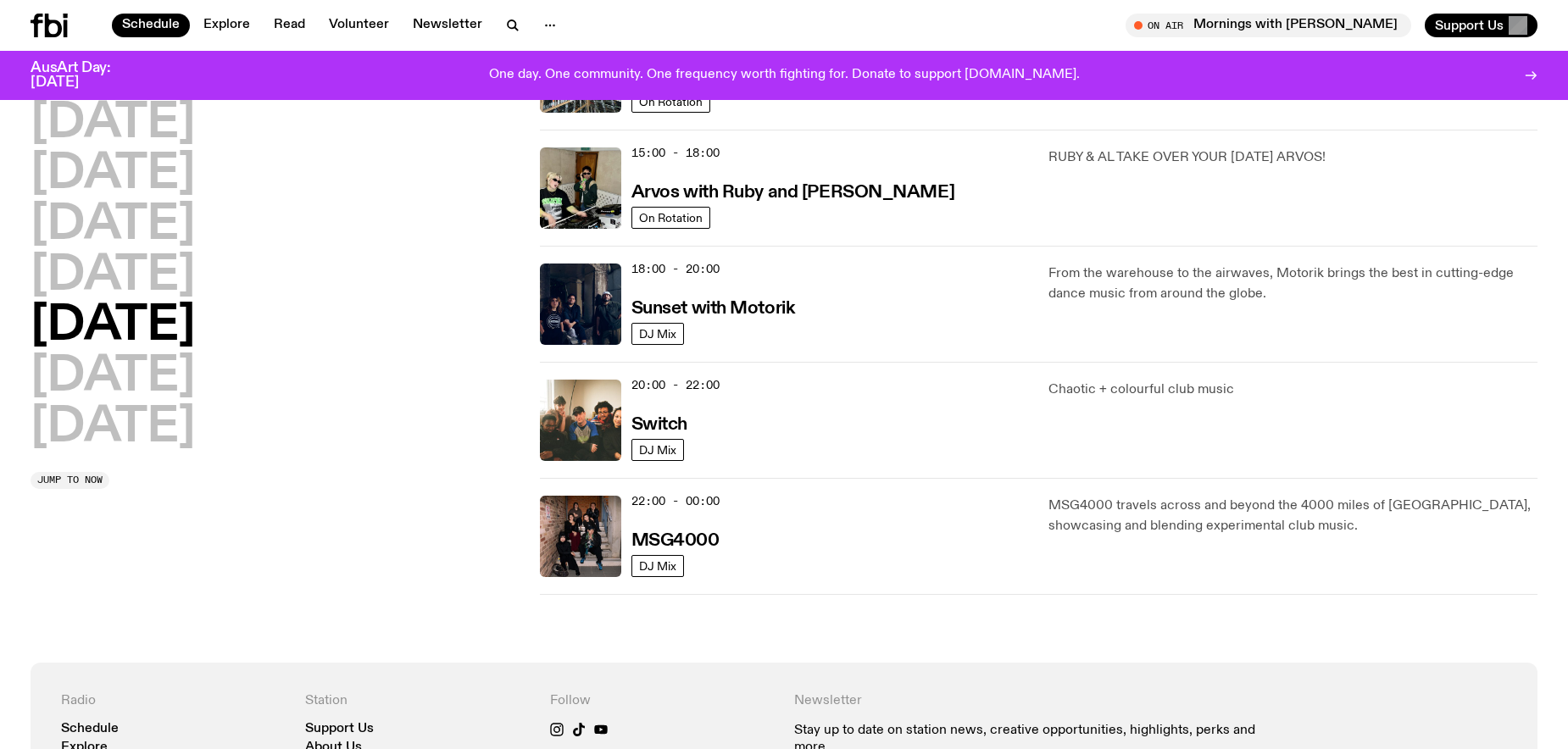
click at [688, 385] on span "20:00 - 22:00" at bounding box center [675, 385] width 88 height 16
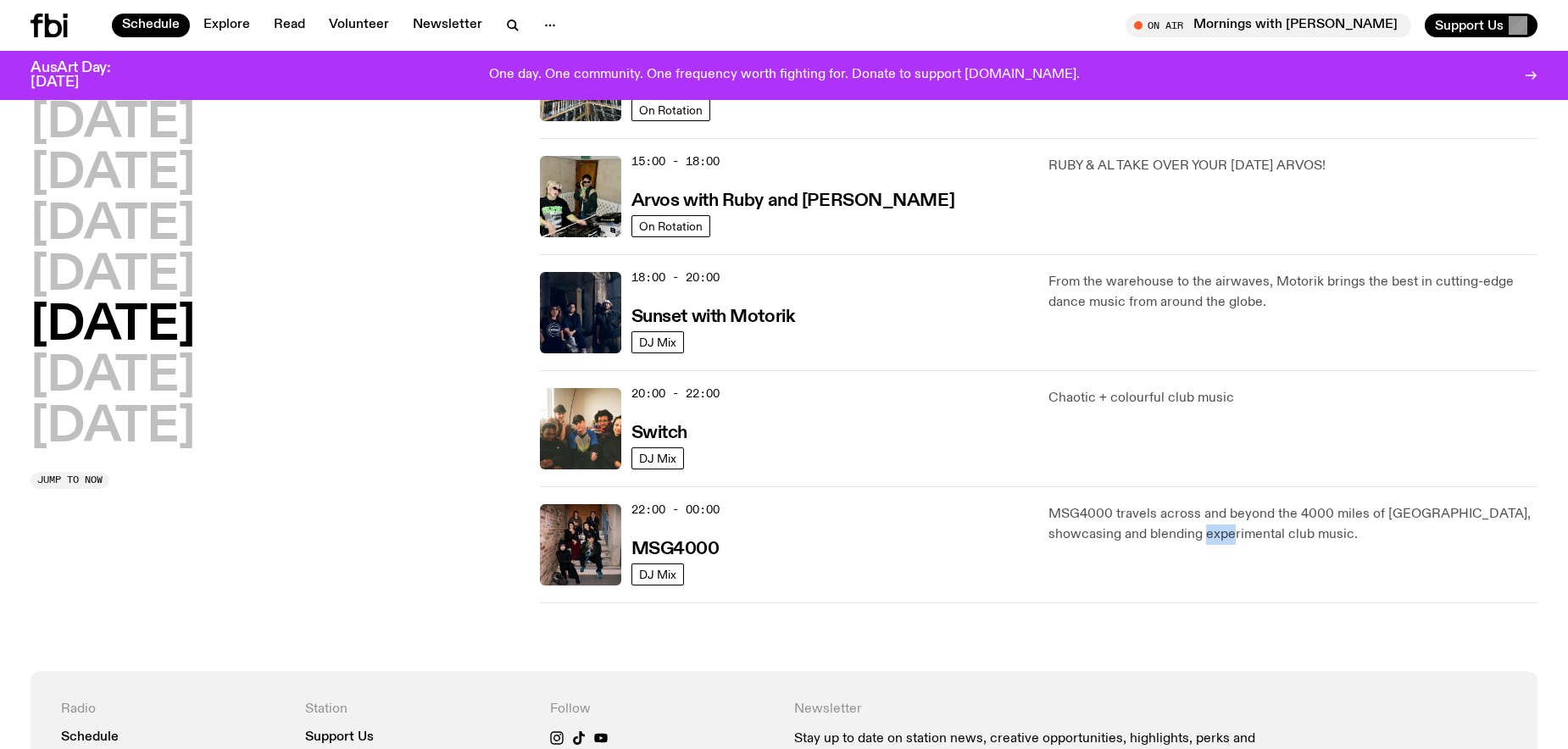
drag, startPoint x: 1195, startPoint y: 534, endPoint x: 1267, endPoint y: 541, distance: 72.3
click at [1233, 537] on p "MSG4000 travels across and beyond the 4000 miles of Silk Road, showcasing and b…" at bounding box center [1293, 524] width 489 height 41
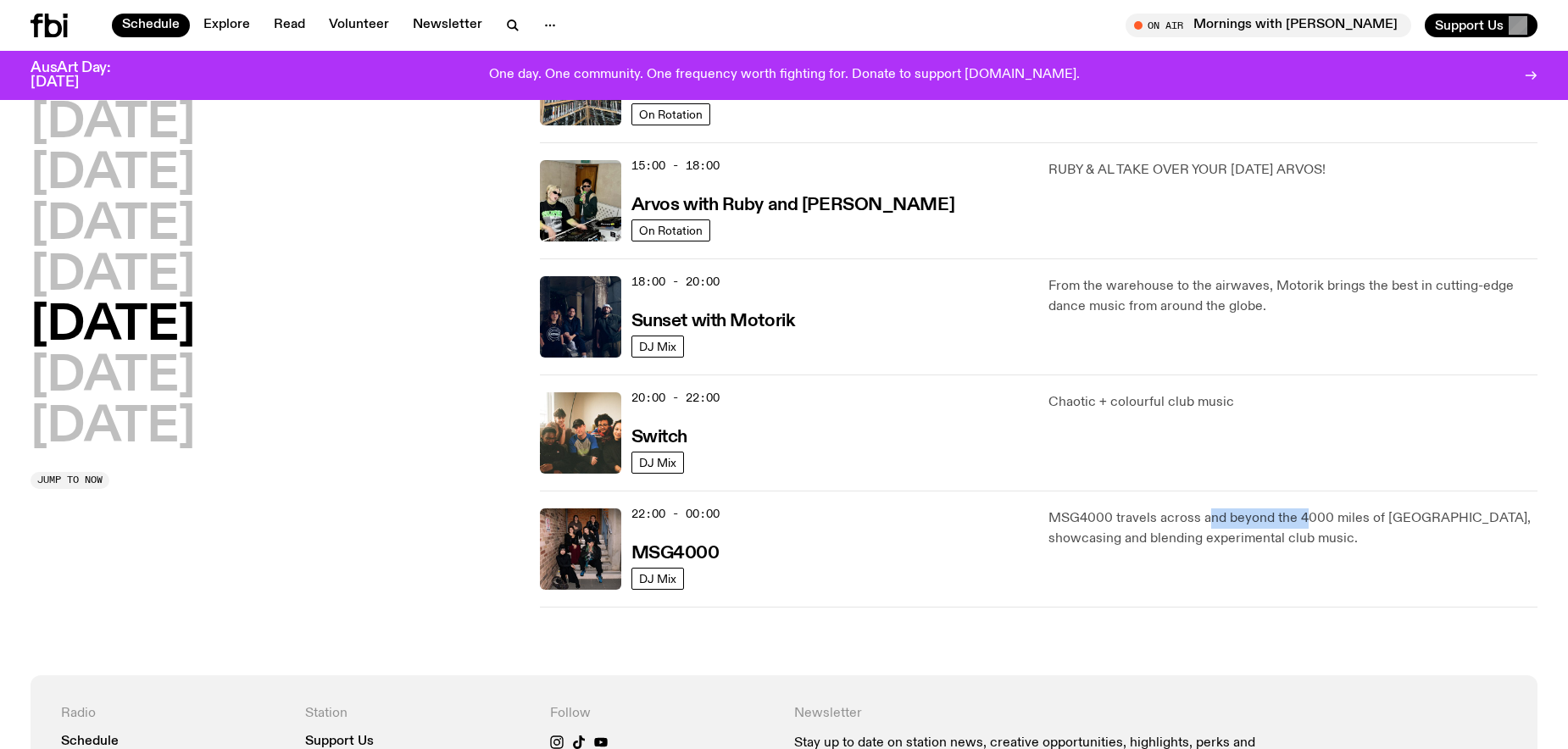
drag, startPoint x: 1251, startPoint y: 520, endPoint x: 1372, endPoint y: 529, distance: 121.3
click at [1366, 528] on p "MSG4000 travels across and beyond the 4000 miles of Silk Road, showcasing and b…" at bounding box center [1293, 529] width 489 height 41
click at [1165, 538] on p "MSG4000 travels across and beyond the 4000 miles of Silk Road, showcasing and b…" at bounding box center [1293, 529] width 489 height 41
drag, startPoint x: 1145, startPoint y: 539, endPoint x: 1303, endPoint y: 548, distance: 158.3
click at [1269, 544] on p "MSG4000 travels across and beyond the 4000 miles of Silk Road, showcasing and b…" at bounding box center [1293, 529] width 489 height 41
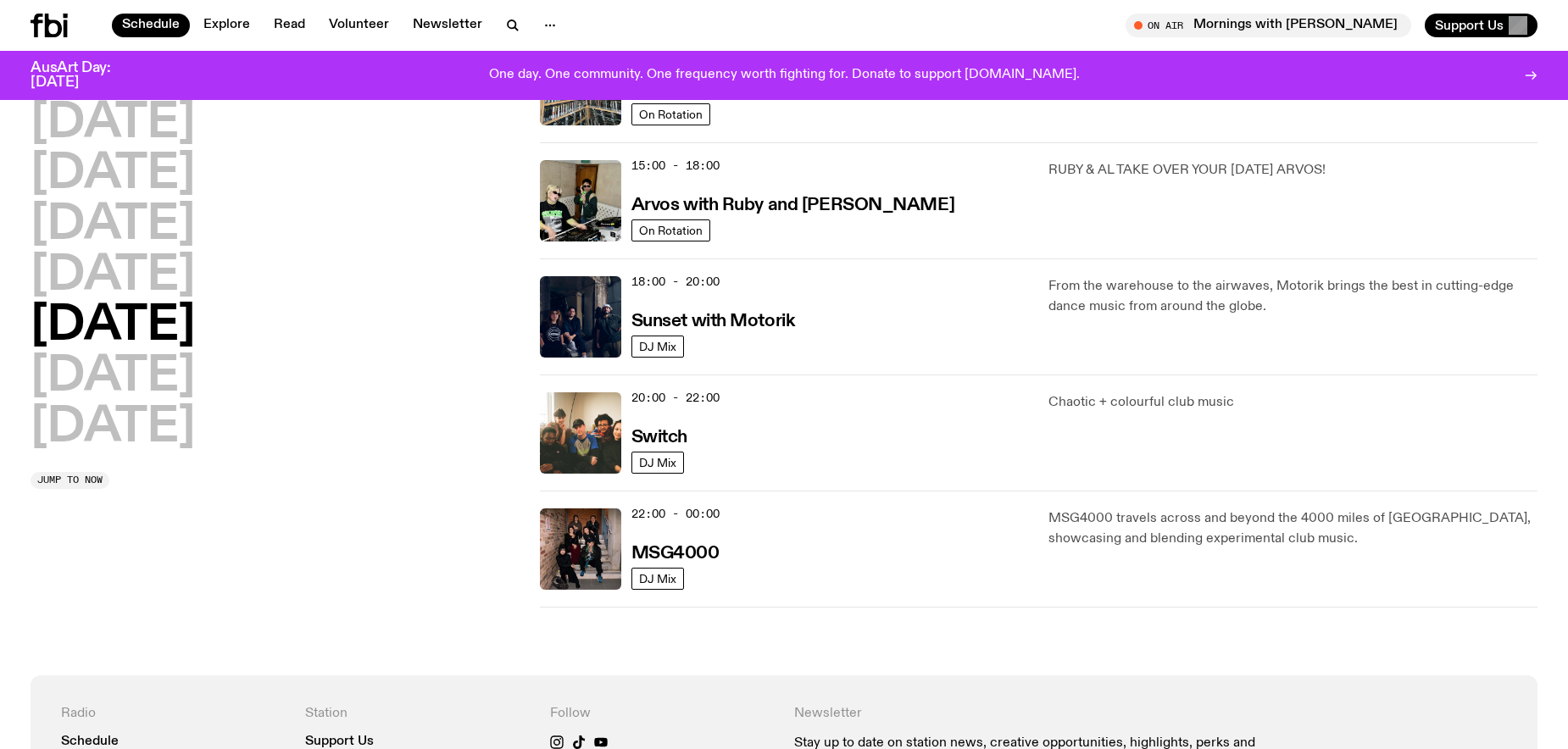
click at [1305, 548] on p "MSG4000 travels across and beyond the 4000 miles of Silk Road, showcasing and b…" at bounding box center [1293, 529] width 489 height 41
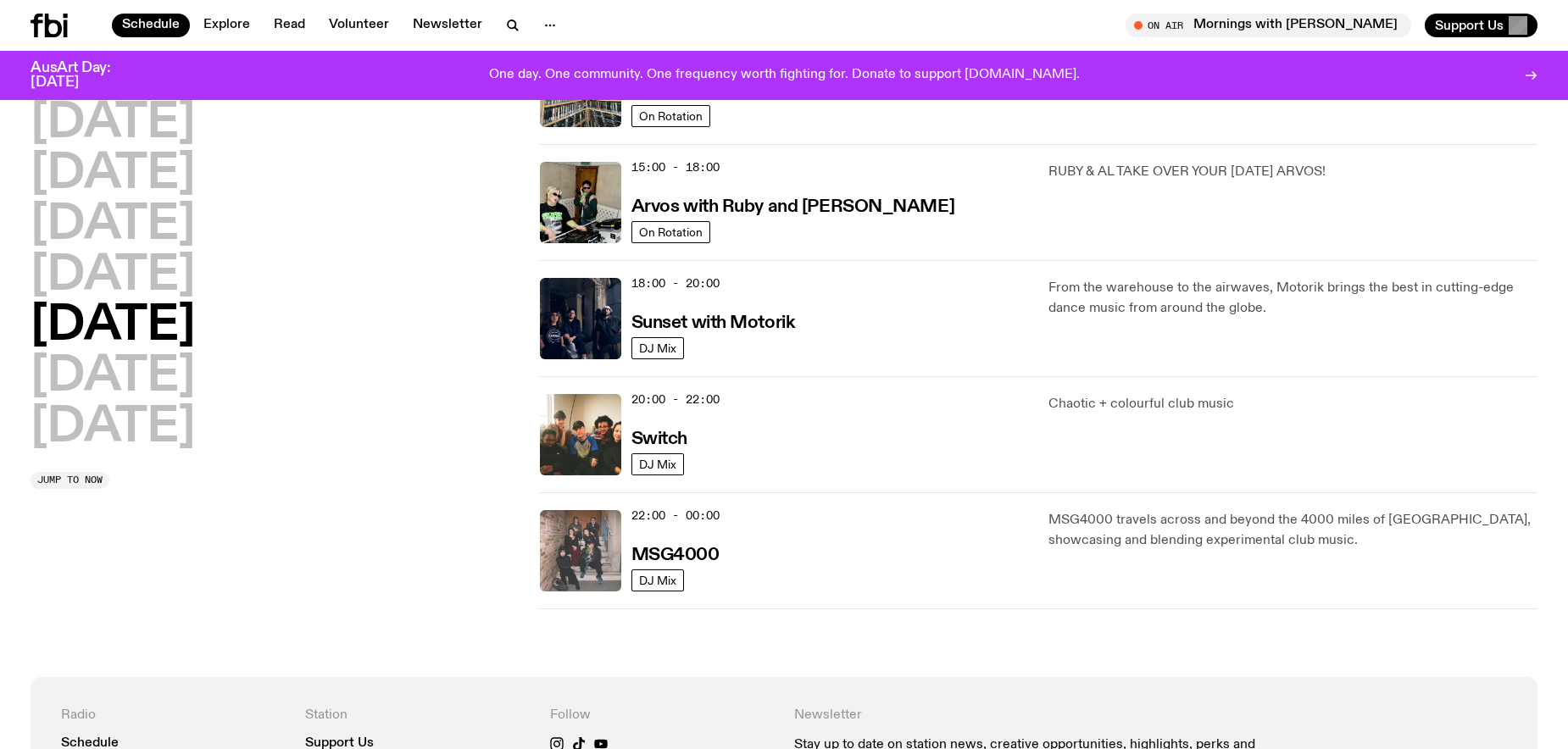
click at [585, 545] on img at bounding box center [580, 551] width 81 height 81
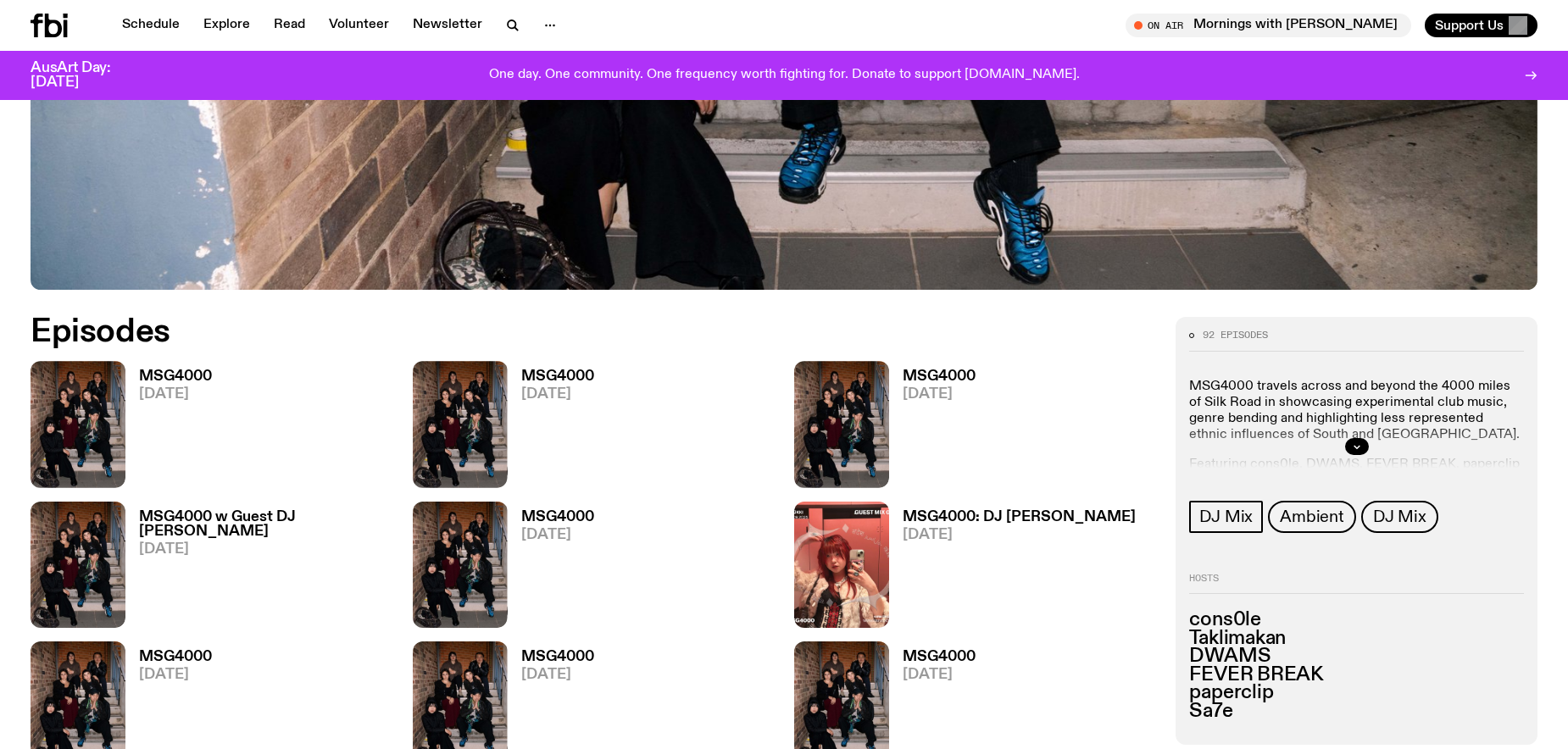
scroll to position [805, 0]
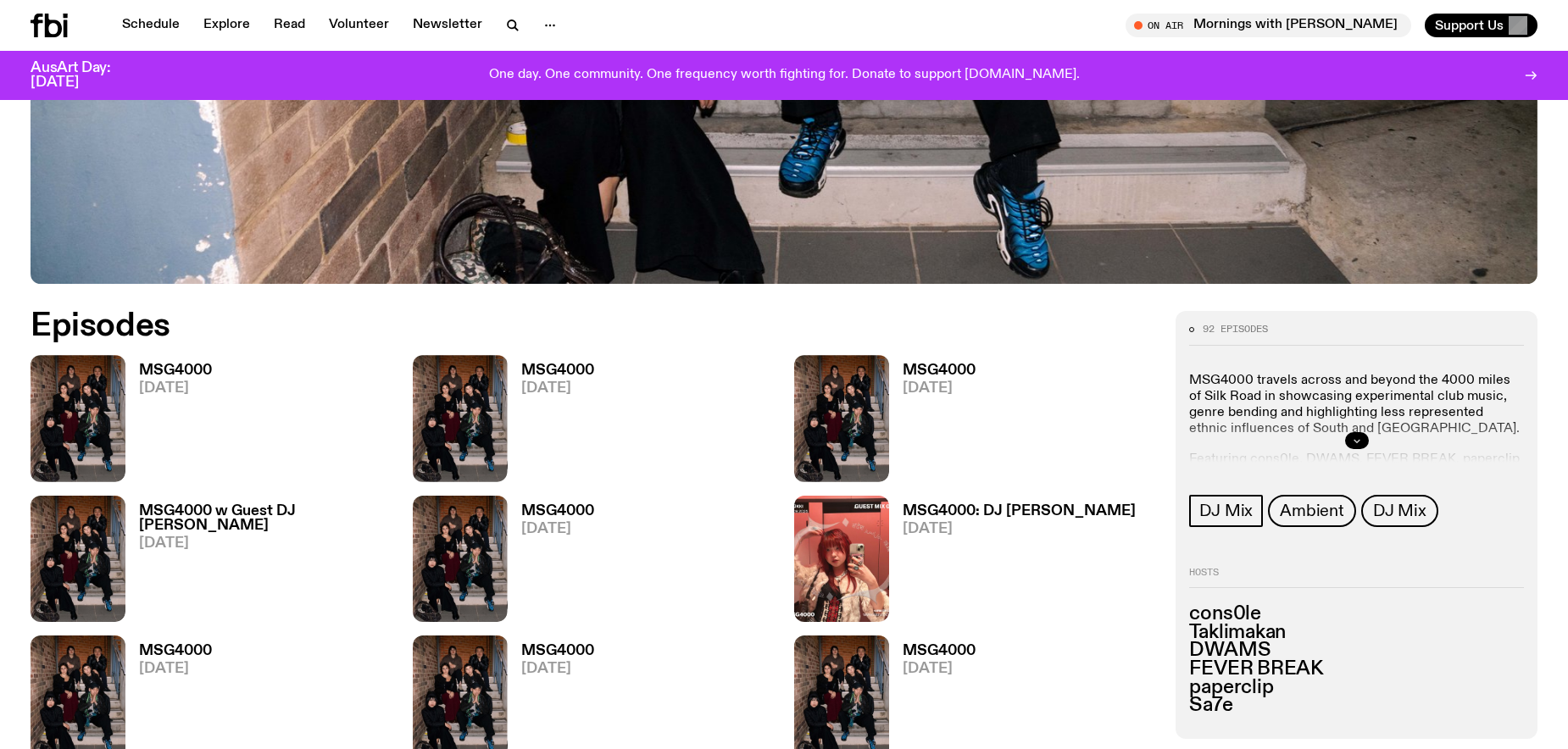
click at [1361, 440] on icon "button" at bounding box center [1356, 440] width 10 height 10
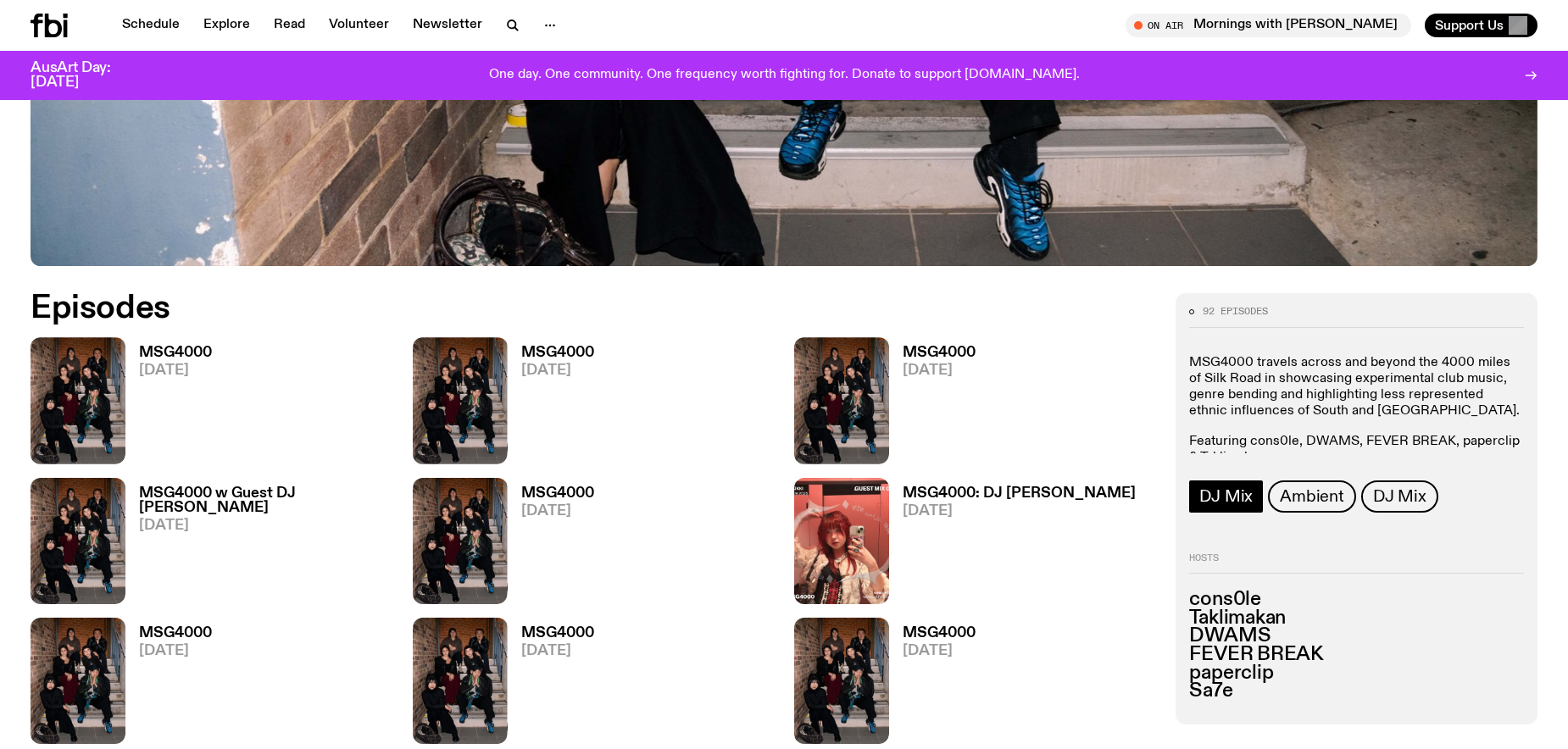
scroll to position [825, 0]
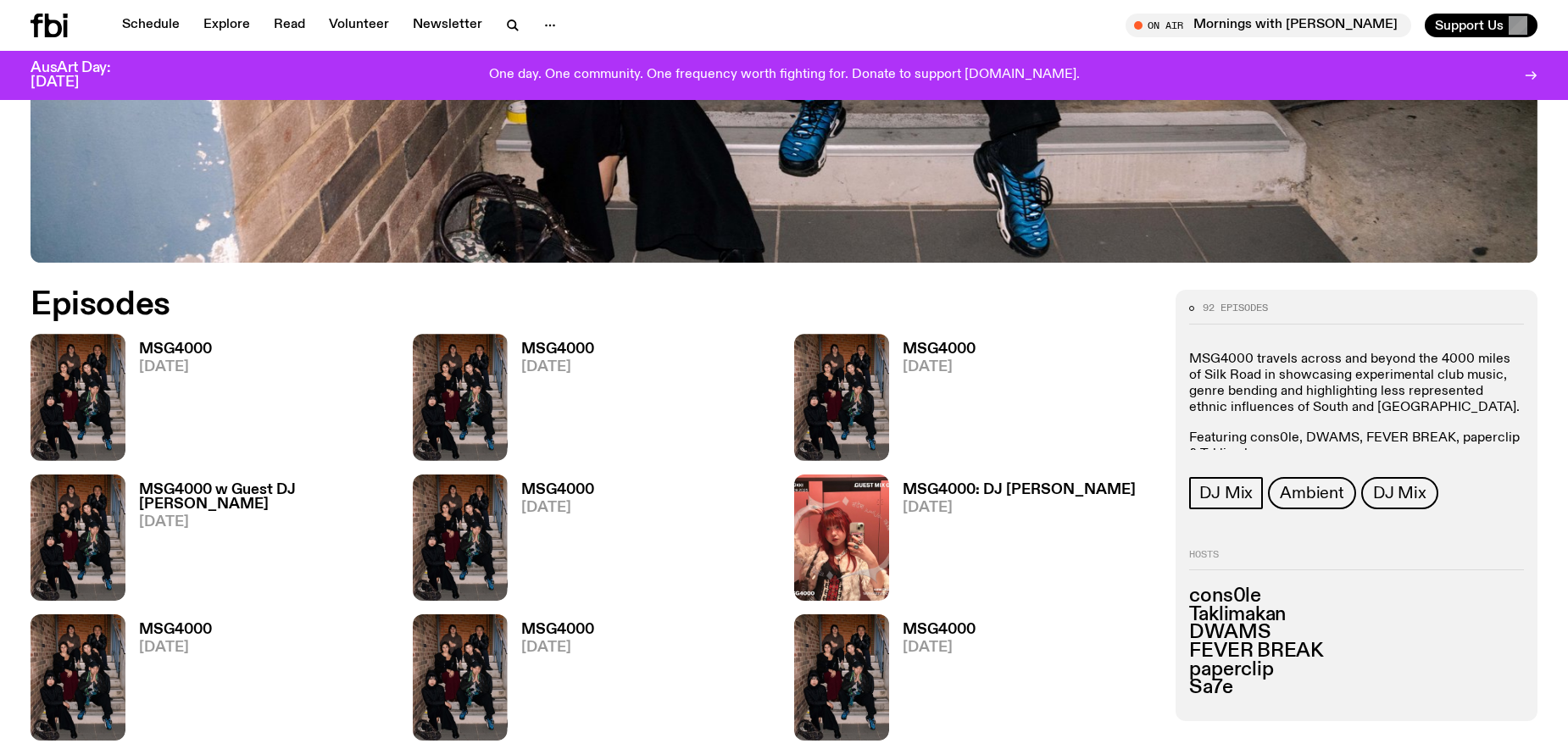
click at [1209, 444] on p "Featuring cons0le, DWAMS, FEVER BREAK, paperclip & Taklimakan" at bounding box center [1356, 446] width 335 height 32
drag, startPoint x: 1230, startPoint y: 394, endPoint x: 1347, endPoint y: 396, distance: 117.0
click at [1343, 396] on p "MSG4000 travels across and beyond the 4000 miles of Silk Road in showcasing exp…" at bounding box center [1356, 384] width 335 height 66
drag, startPoint x: 1347, startPoint y: 396, endPoint x: 1330, endPoint y: 425, distance: 33.6
click at [1345, 398] on p "MSG4000 travels across and beyond the 4000 miles of Silk Road in showcasing exp…" at bounding box center [1356, 384] width 335 height 66
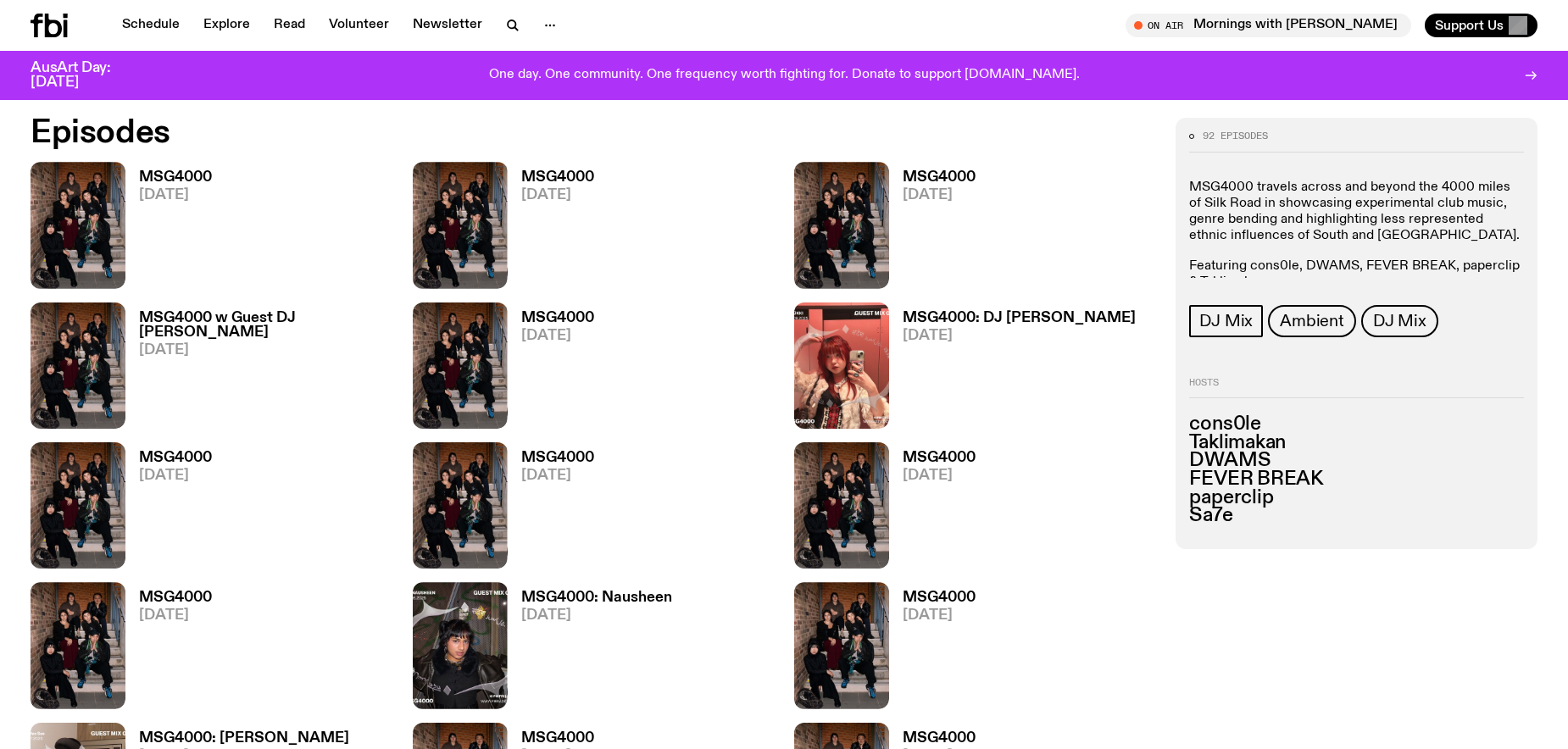
scroll to position [993, 0]
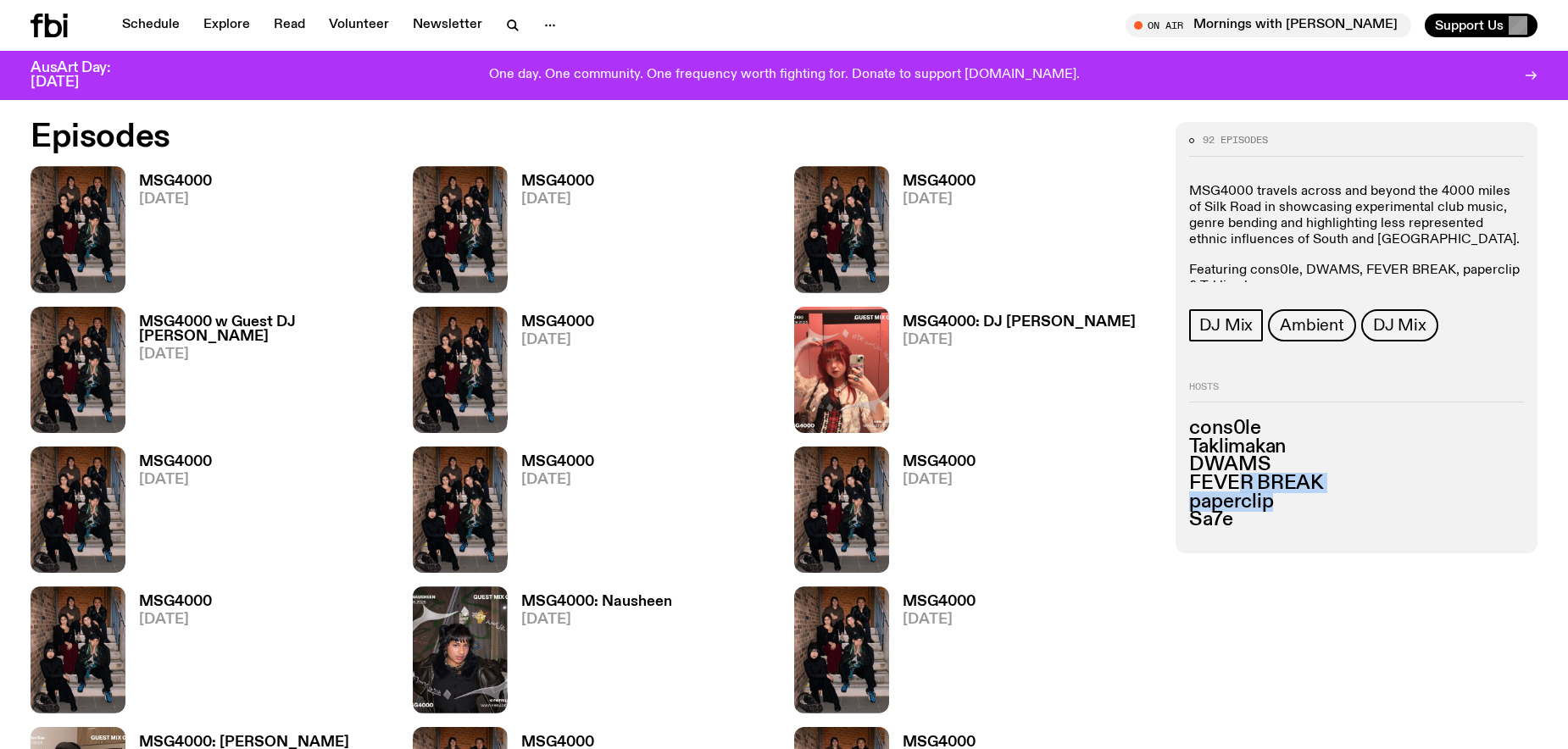
drag, startPoint x: 1236, startPoint y: 477, endPoint x: 1408, endPoint y: 507, distance: 174.6
click at [1408, 507] on ul "cons0le Taklimakan DWAMS FEVER BREAK paperclip Sa7e" at bounding box center [1356, 474] width 335 height 110
drag, startPoint x: 1408, startPoint y: 507, endPoint x: 1393, endPoint y: 519, distance: 19.2
click at [1408, 507] on h3 "paperclip" at bounding box center [1356, 502] width 335 height 19
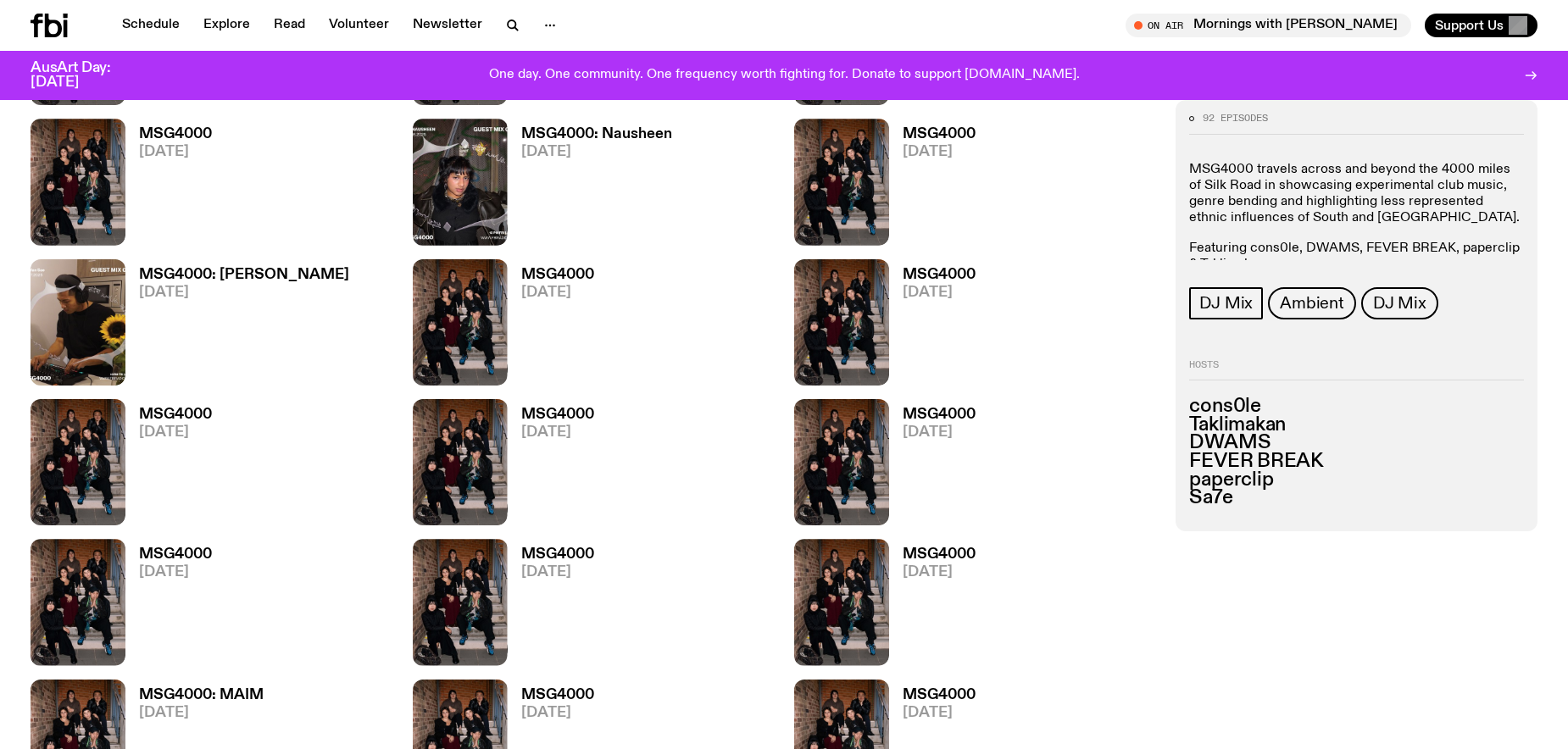
scroll to position [1465, 0]
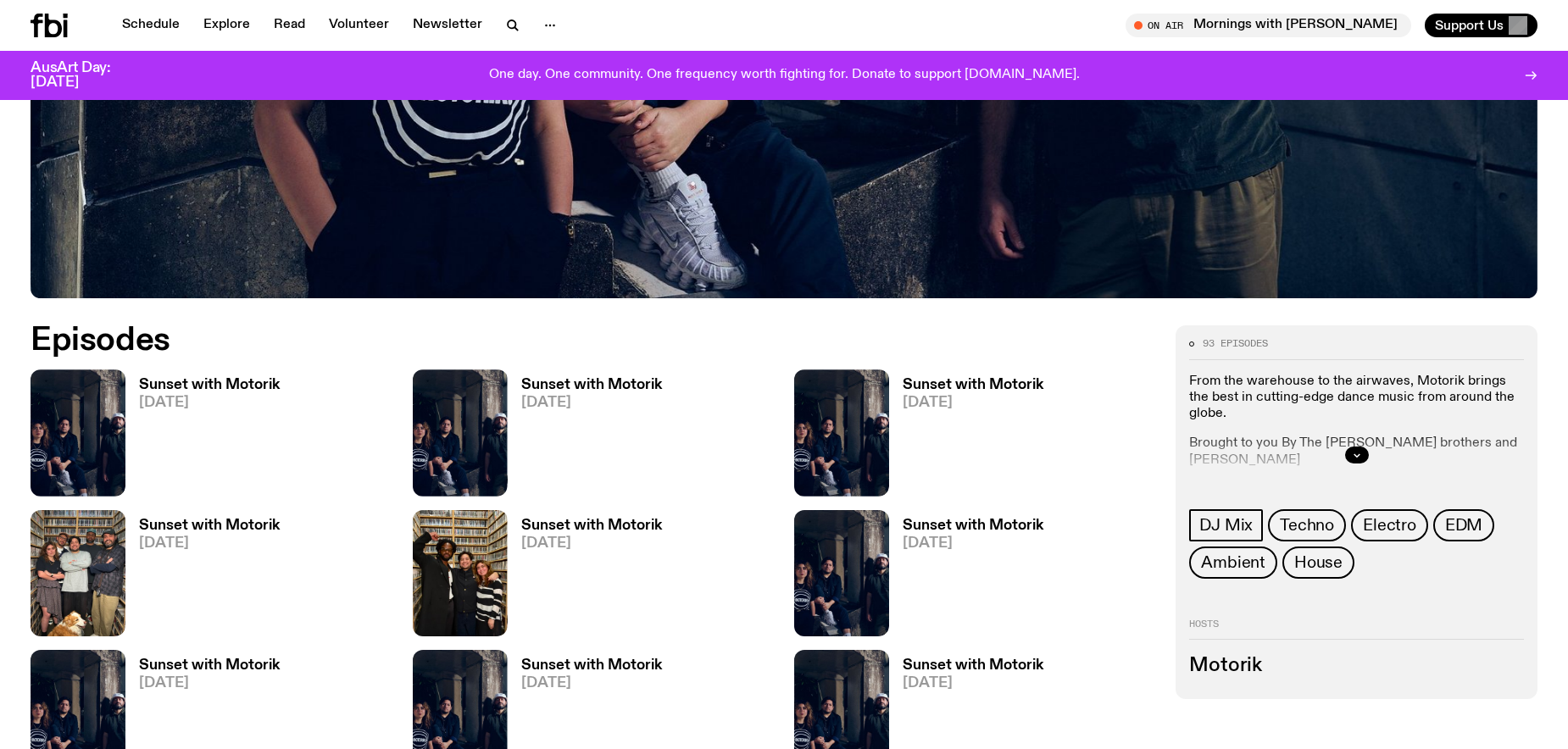
scroll to position [832, 0]
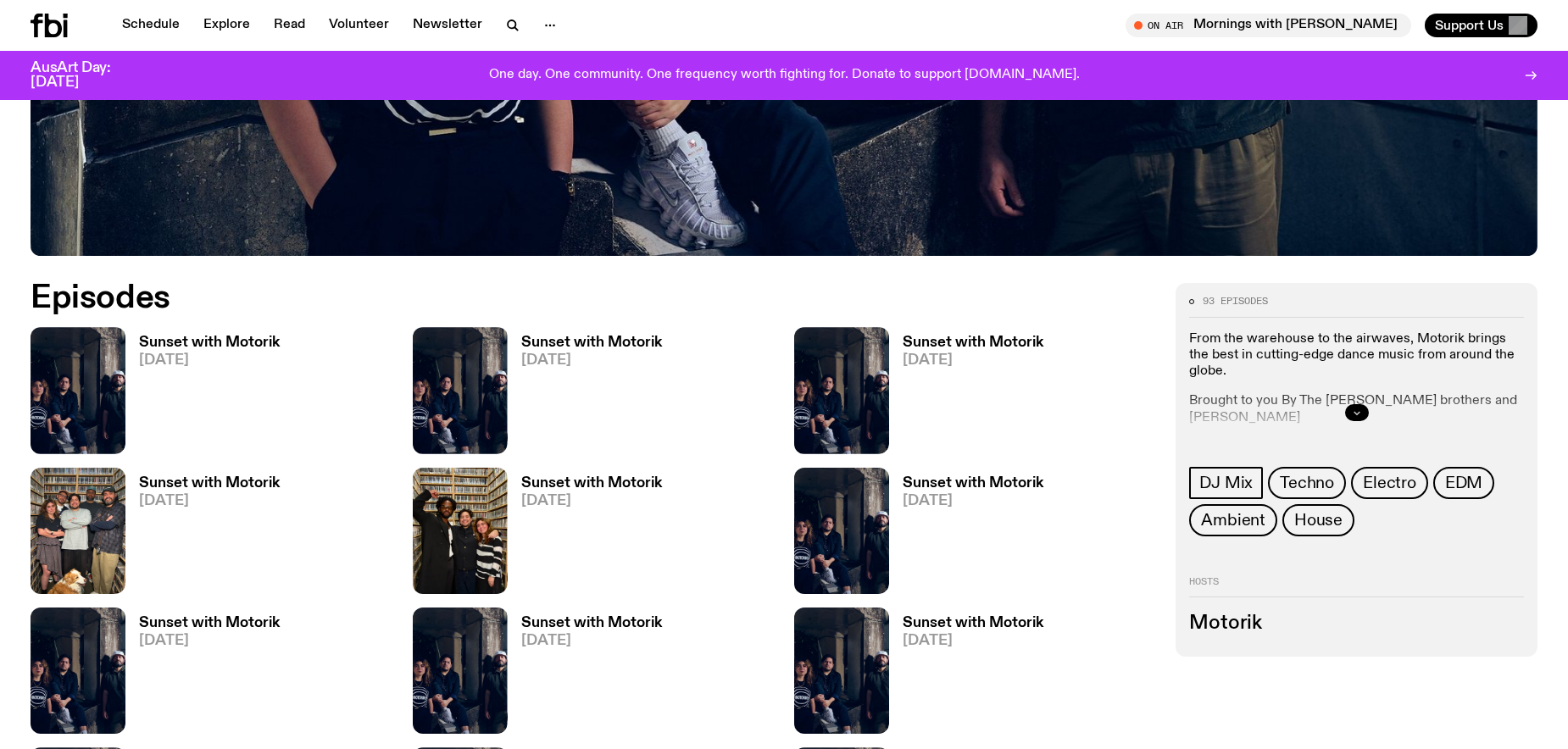
click at [1355, 413] on icon "button" at bounding box center [1356, 413] width 6 height 3
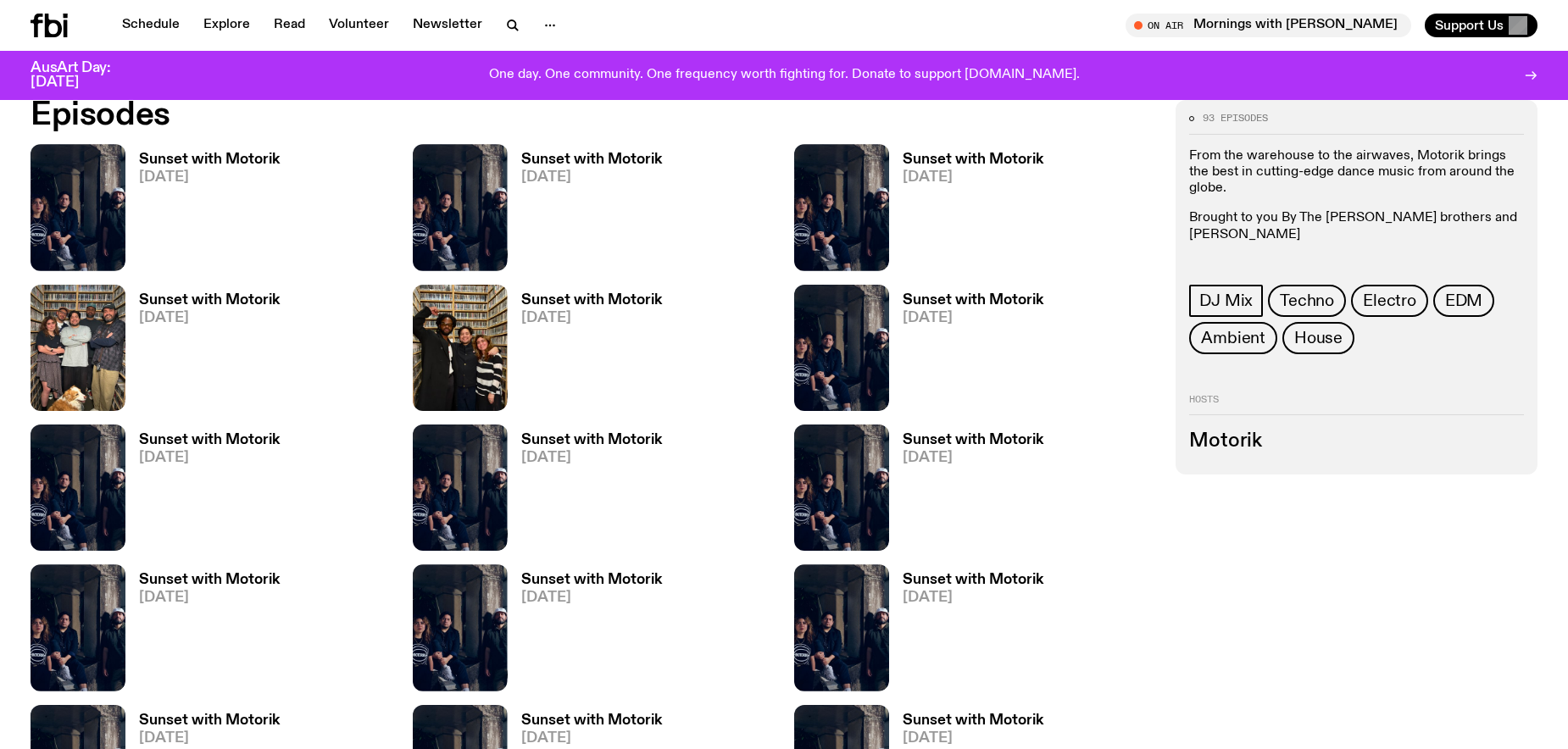
scroll to position [1014, 0]
